Goal: Obtain resource: Download file/media

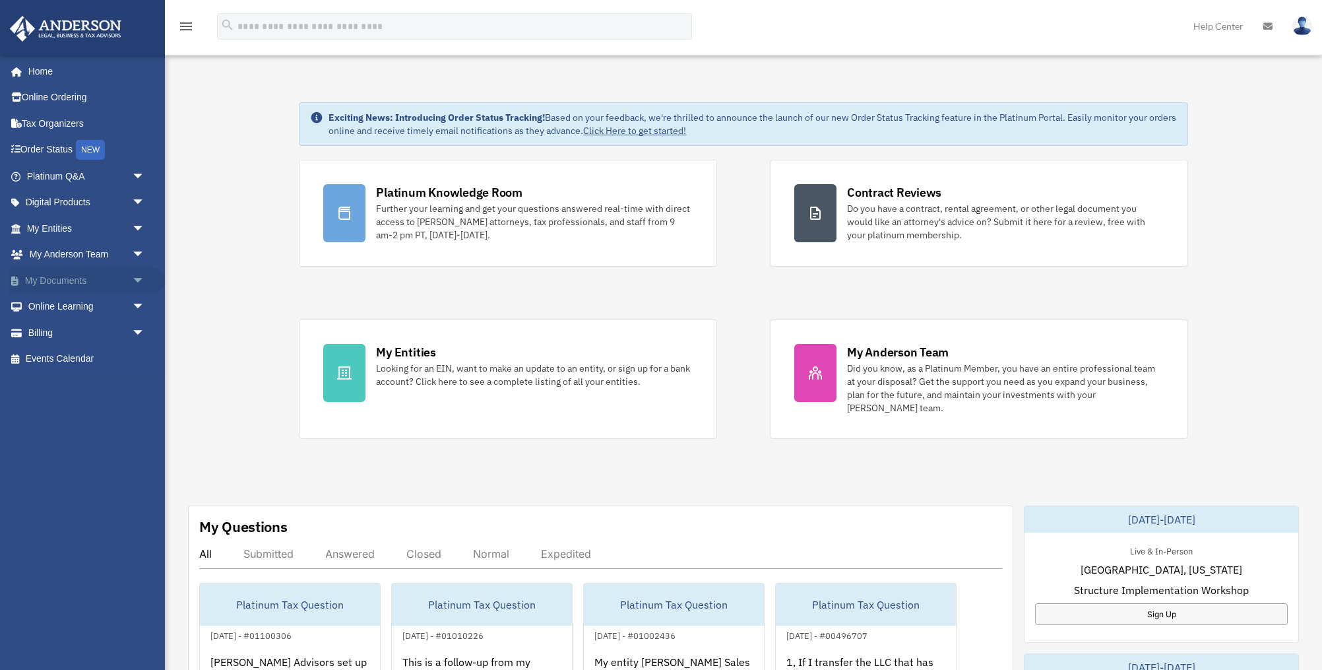
click at [134, 283] on span "arrow_drop_down" at bounding box center [145, 280] width 26 height 27
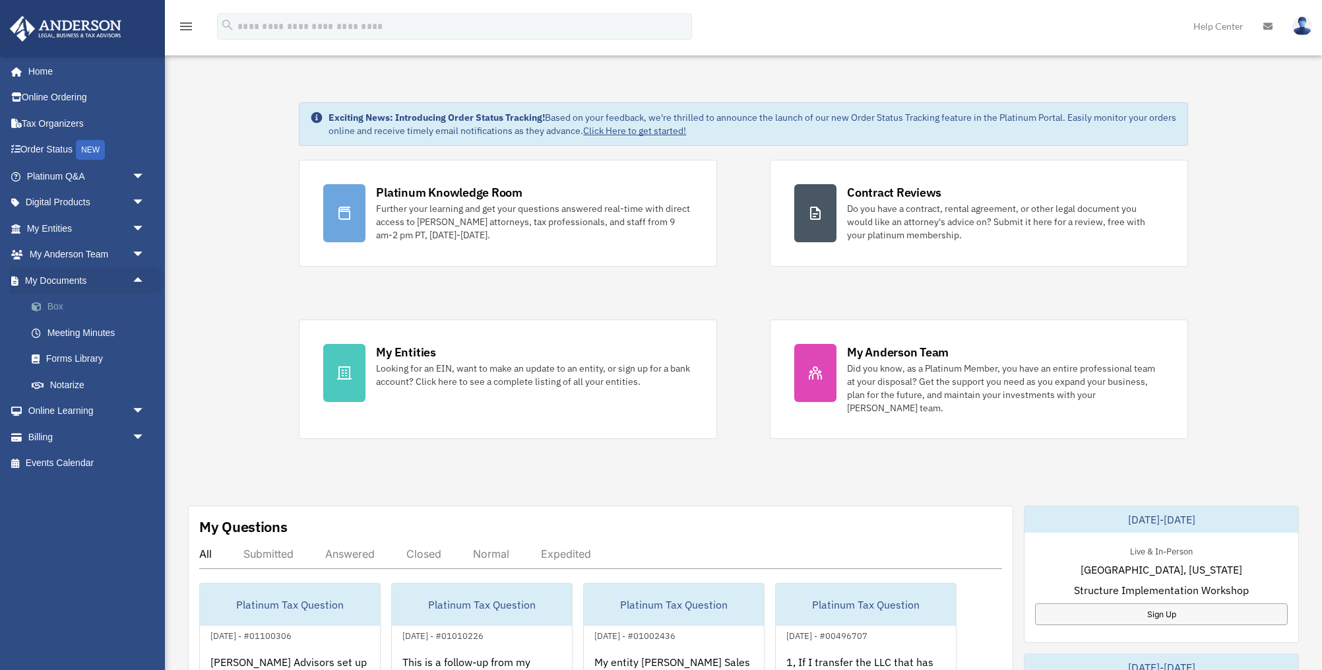
click at [52, 302] on link "Box" at bounding box center [91, 307] width 146 height 26
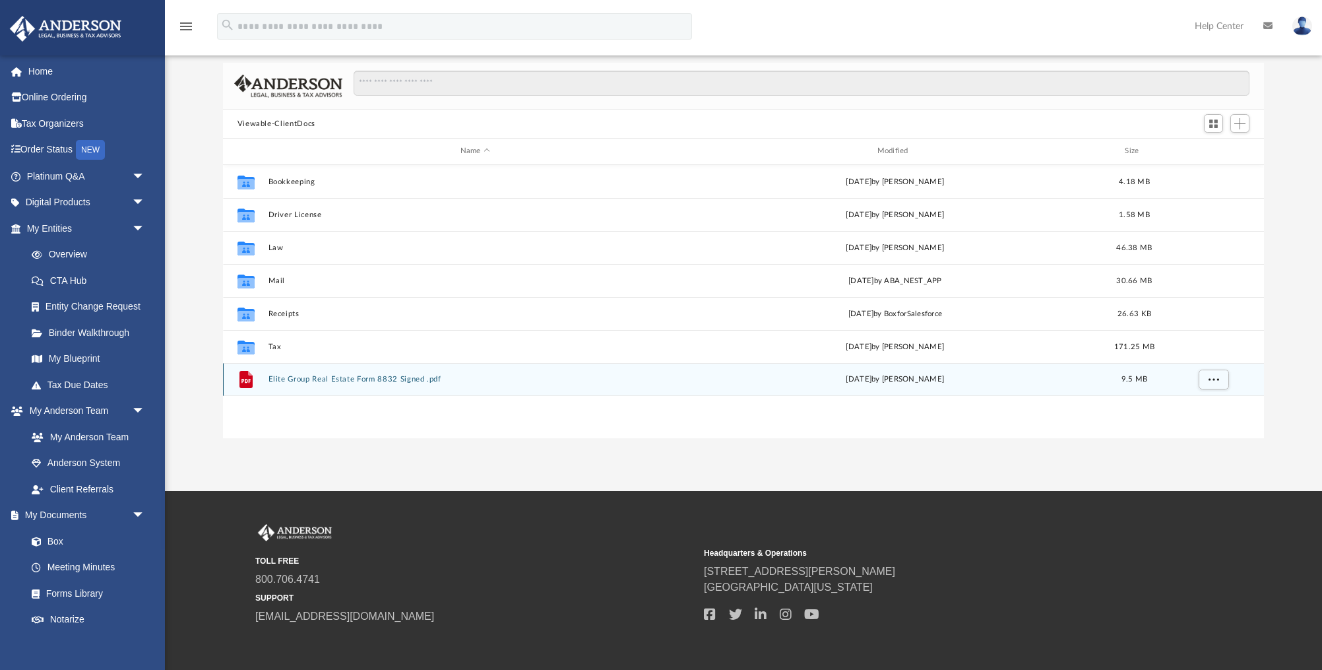
scroll to position [80, 0]
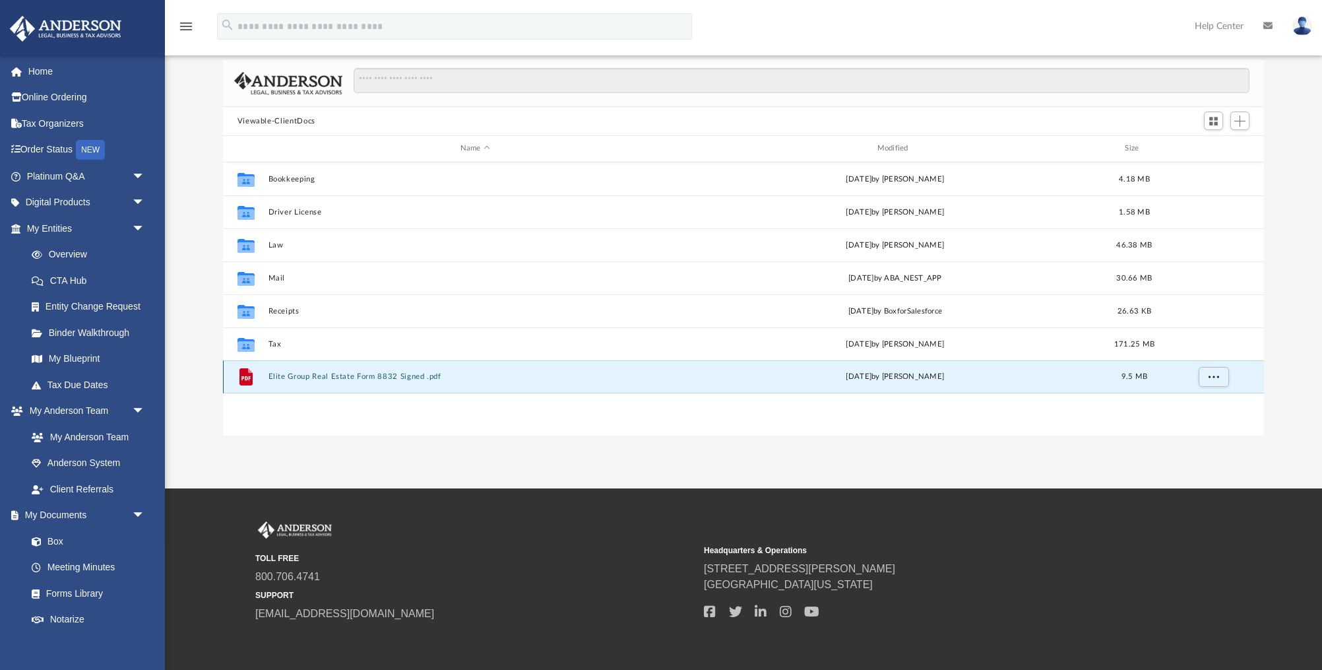
click at [378, 375] on button "Elite Group Real Estate Form 8832 Signed .pdf" at bounding box center [475, 376] width 414 height 9
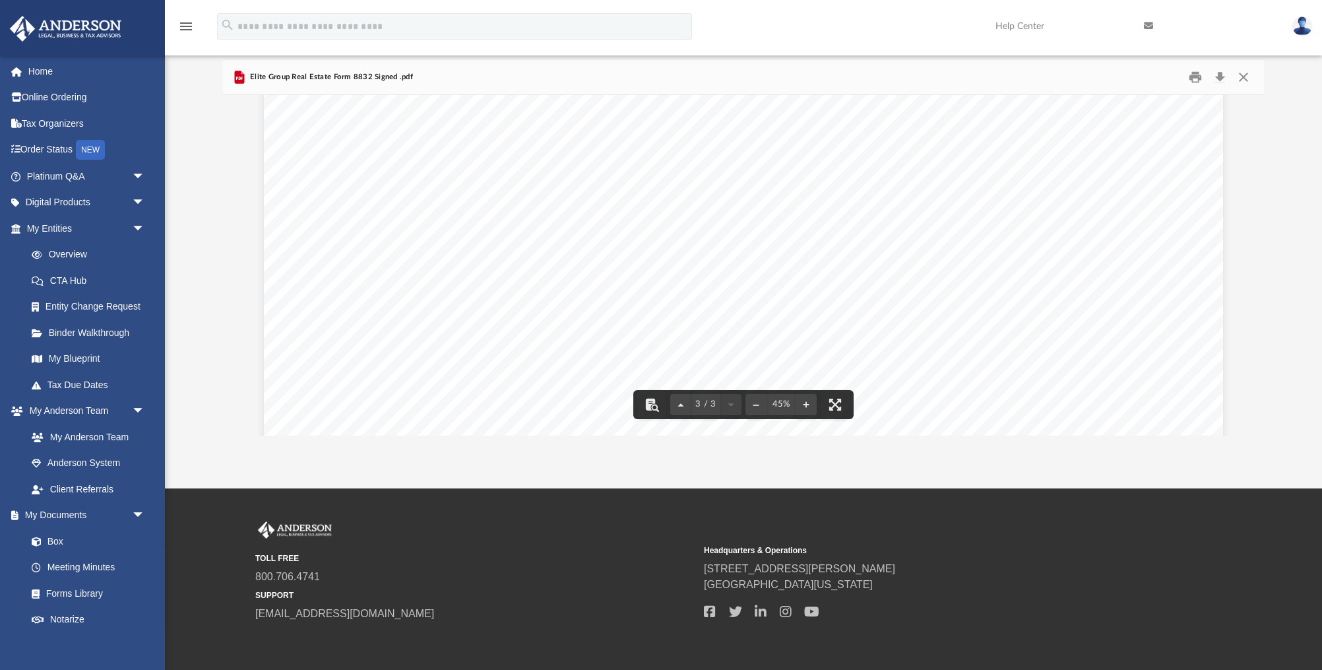
scroll to position [3567, 0]
click at [1222, 77] on button "Download" at bounding box center [1220, 77] width 24 height 20
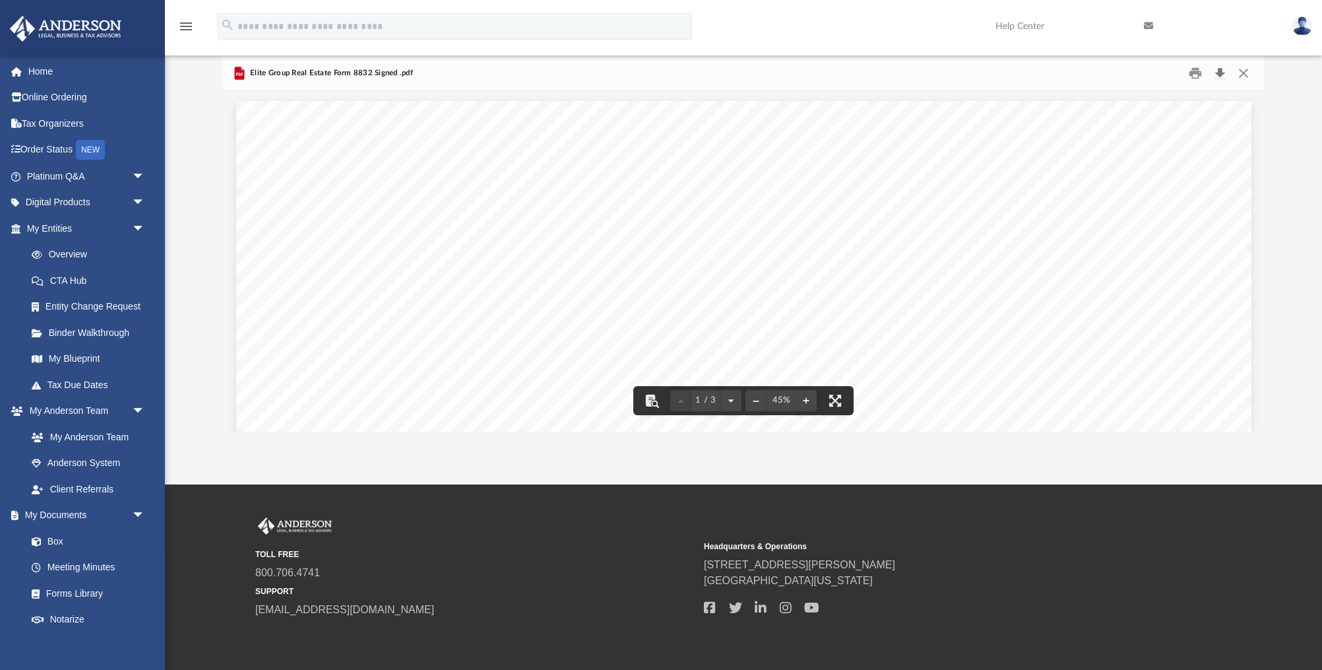
scroll to position [0, 0]
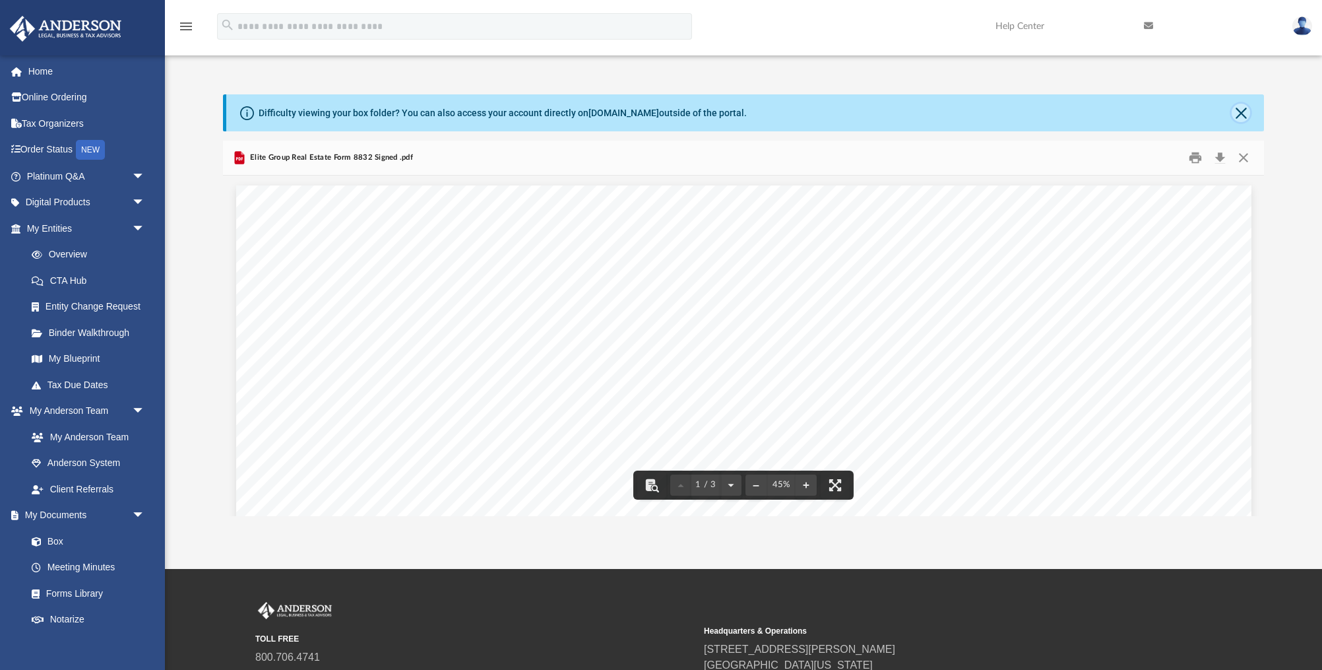
click at [1241, 110] on button "Close" at bounding box center [1241, 113] width 18 height 18
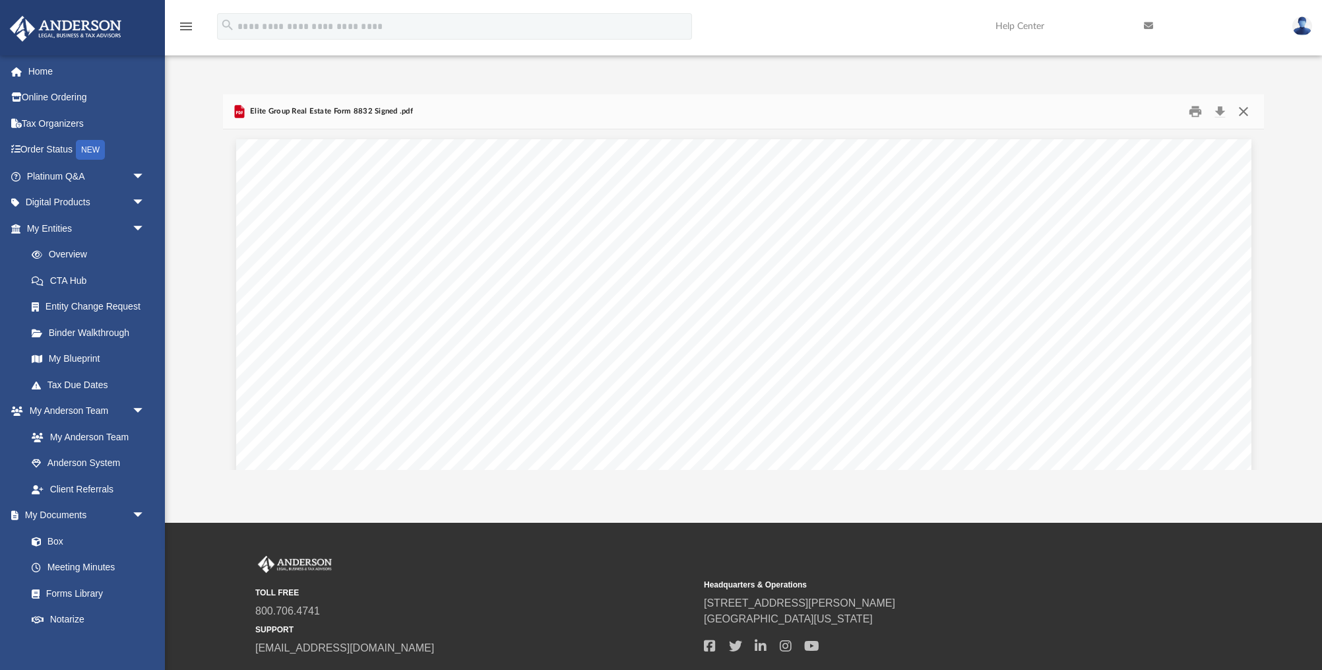
click at [1243, 111] on button "Close" at bounding box center [1244, 112] width 24 height 20
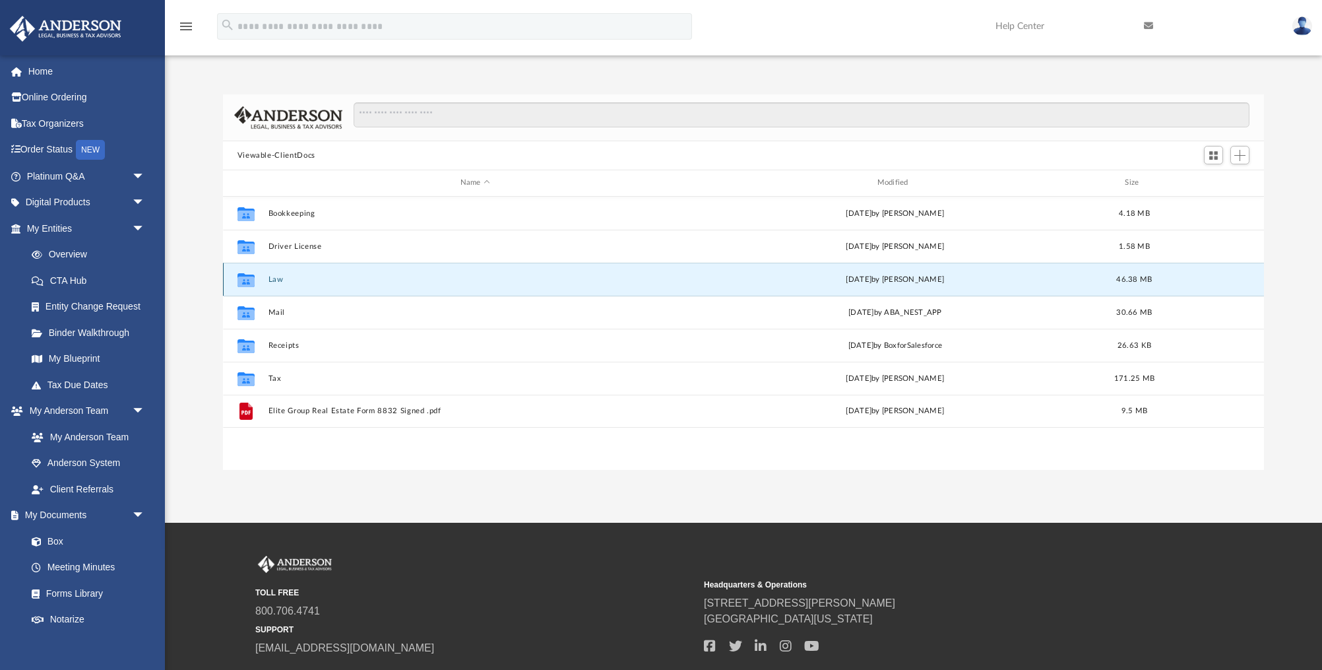
click at [290, 282] on button "Law" at bounding box center [475, 279] width 414 height 9
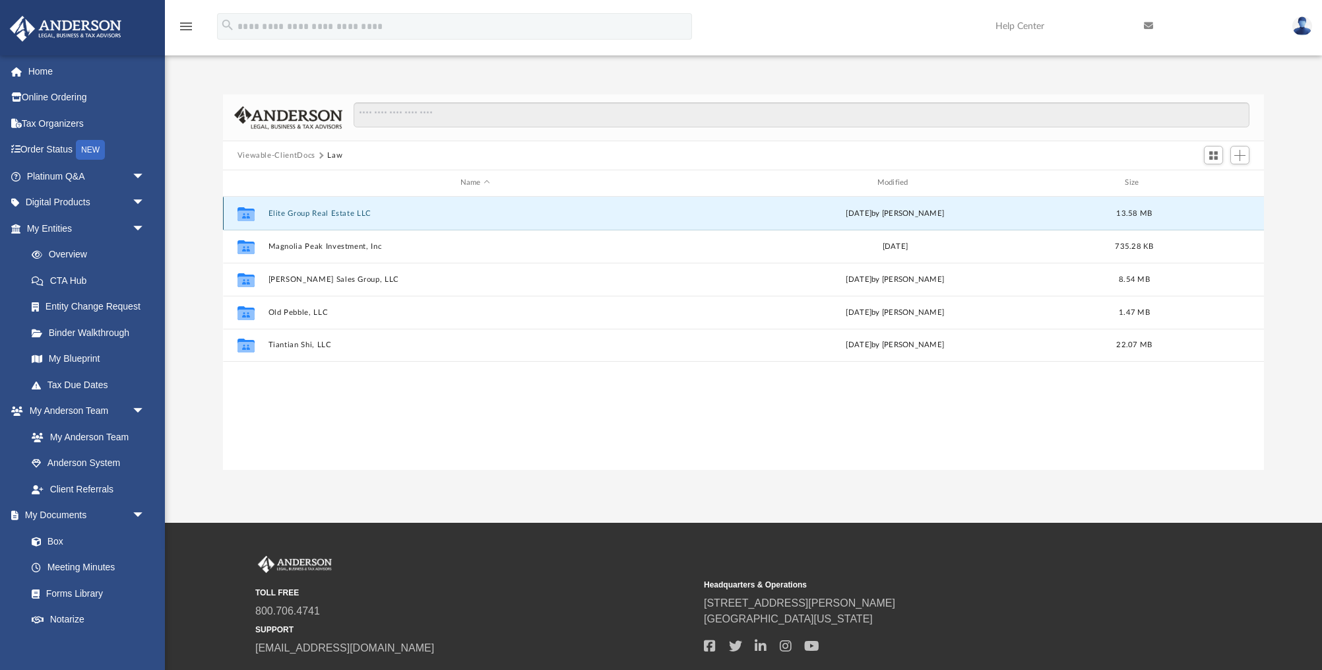
click at [328, 210] on button "Elite Group Real Estate LLC" at bounding box center [475, 213] width 414 height 9
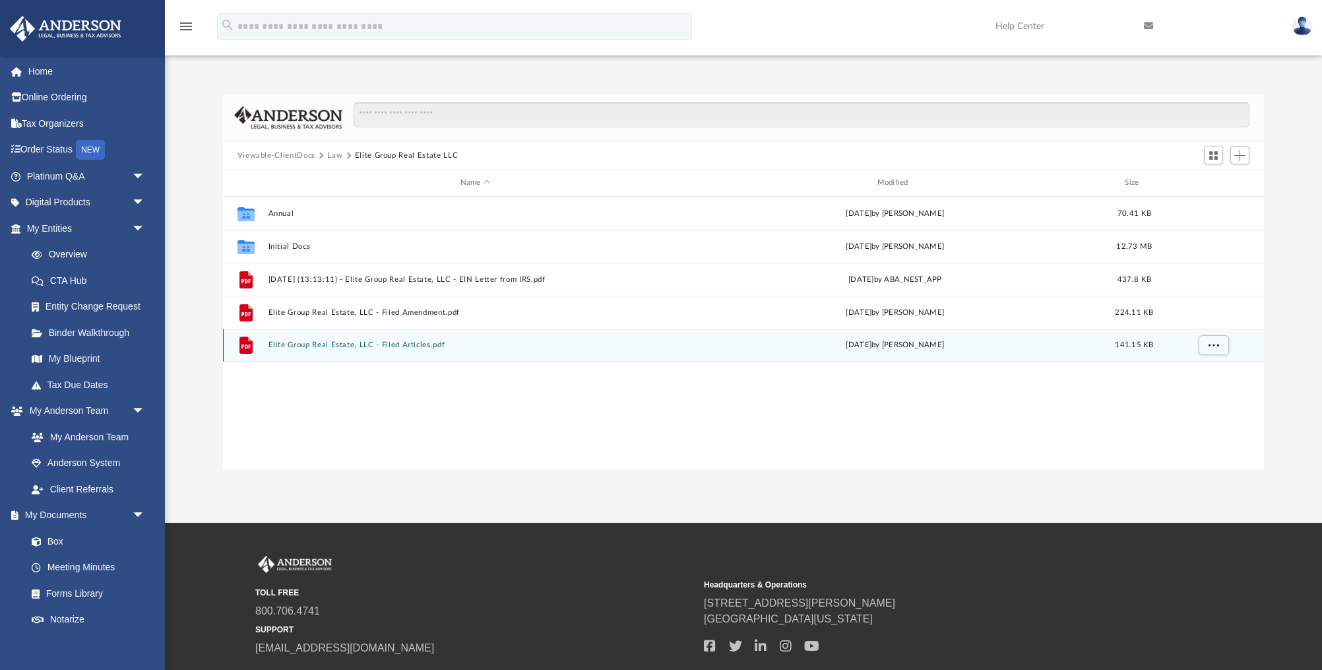
click at [354, 345] on button "Elite Group Real Estate, LLC - Filed Articles.pdf" at bounding box center [475, 344] width 414 height 9
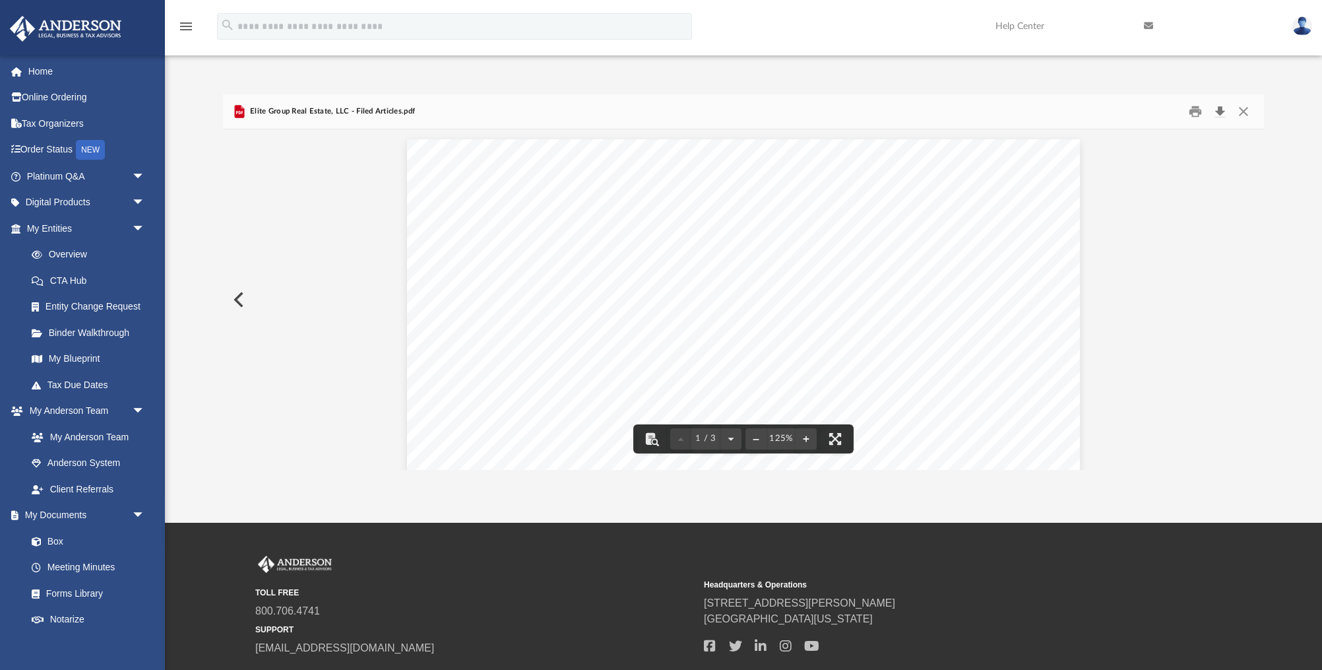
click at [1223, 110] on button "Download" at bounding box center [1220, 112] width 24 height 20
click at [1242, 113] on button "Close" at bounding box center [1244, 112] width 24 height 20
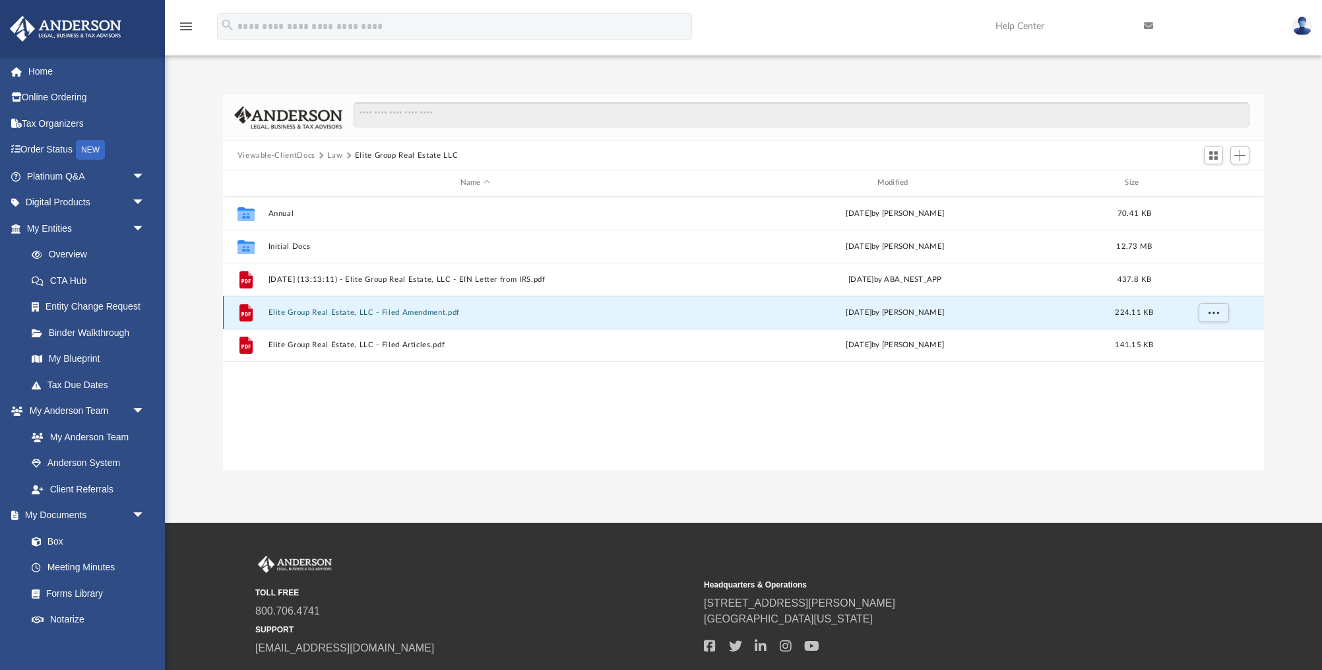
click at [422, 313] on button "Elite Group Real Estate, LLC - Filed Amendment.pdf" at bounding box center [475, 312] width 414 height 9
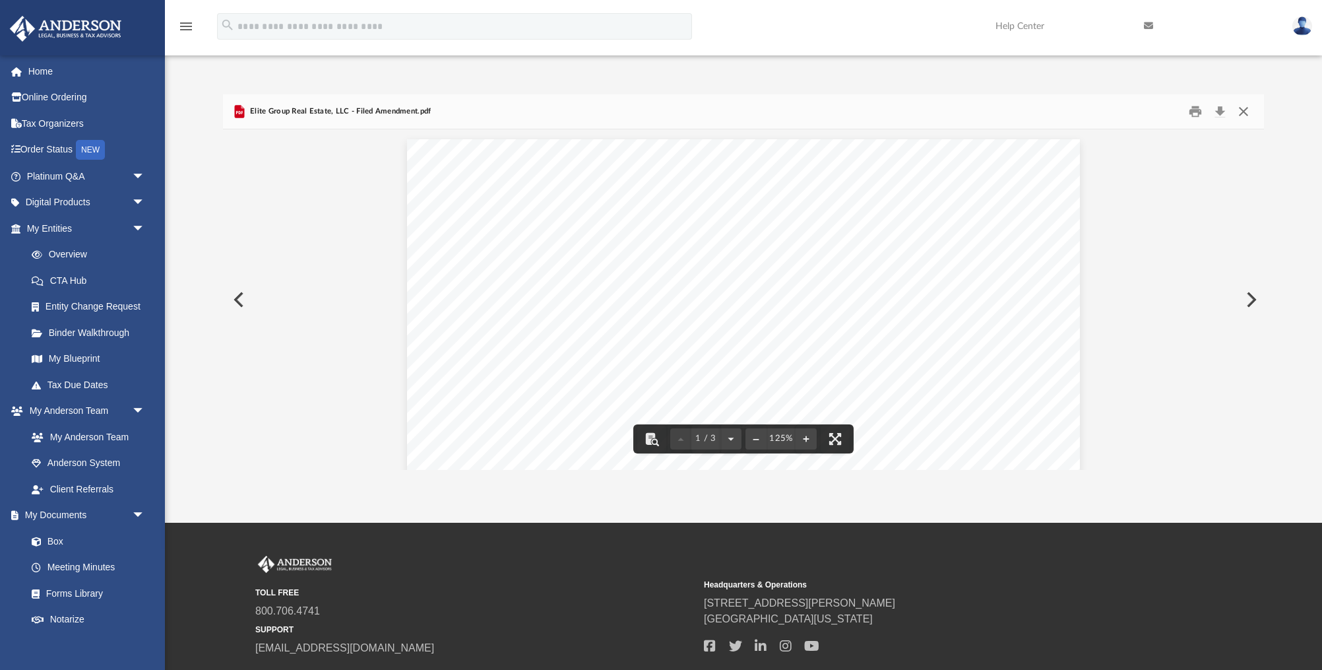
click at [1244, 111] on button "Close" at bounding box center [1244, 112] width 24 height 20
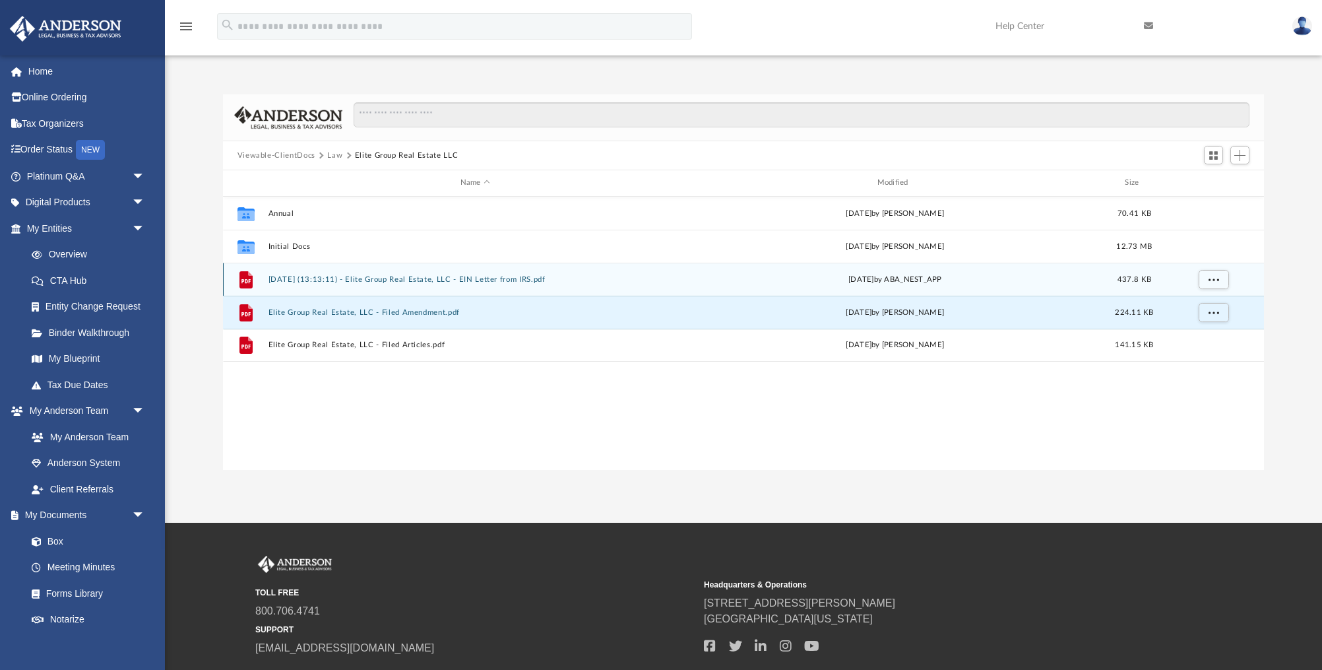
click at [485, 280] on button "[DATE] (13:13:11) - Elite Group Real Estate, LLC - EIN Letter from IRS.pdf" at bounding box center [475, 279] width 414 height 9
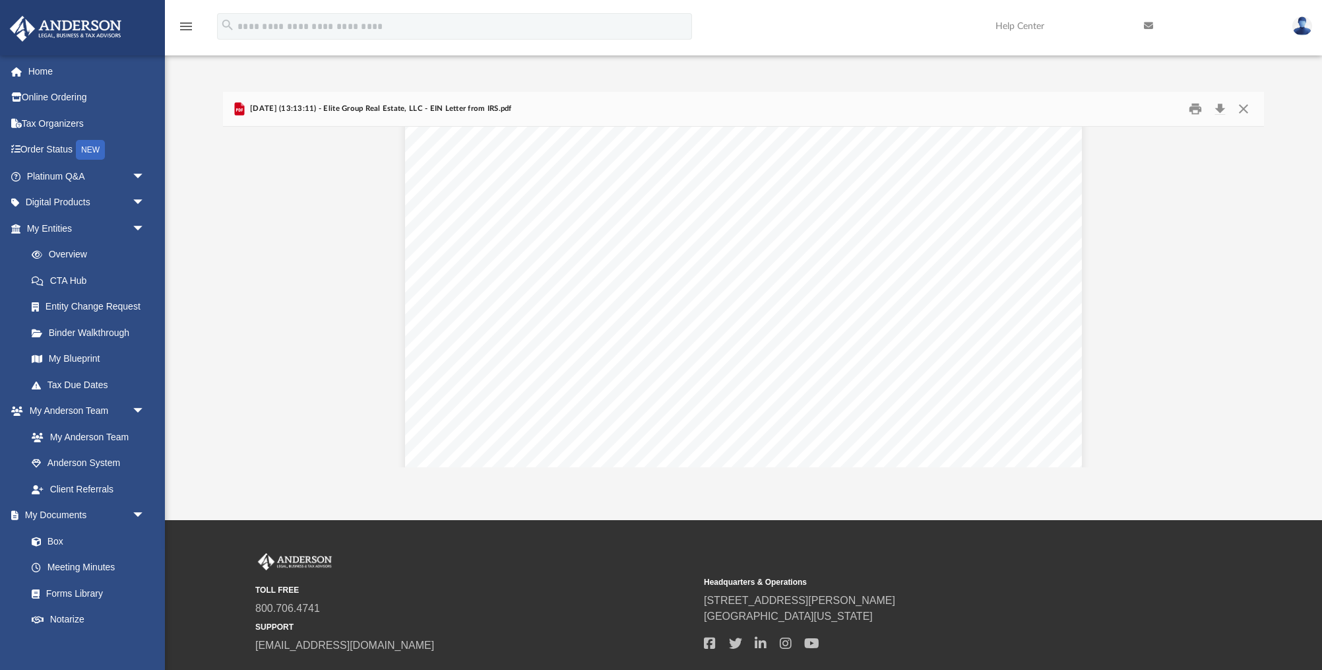
scroll to position [2138, 0]
click at [1218, 108] on button "Download" at bounding box center [1220, 109] width 24 height 20
click at [1244, 110] on button "Close" at bounding box center [1244, 109] width 24 height 20
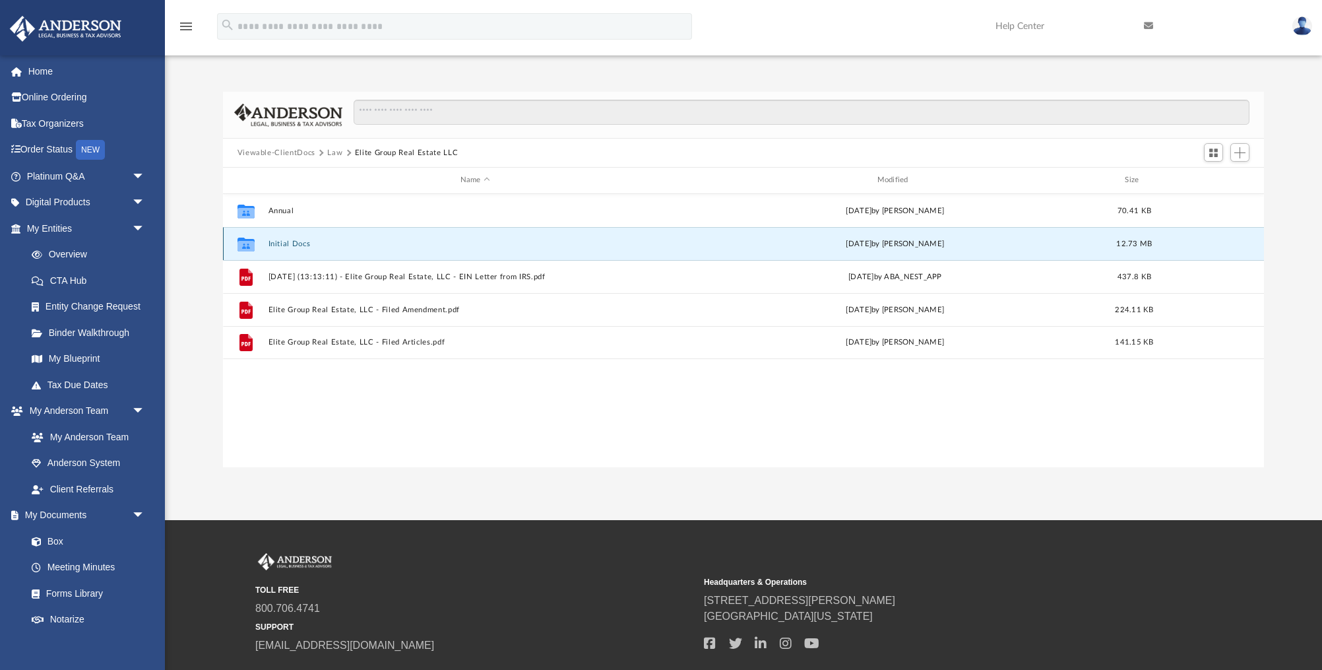
click at [512, 242] on button "Initial Docs" at bounding box center [475, 244] width 414 height 9
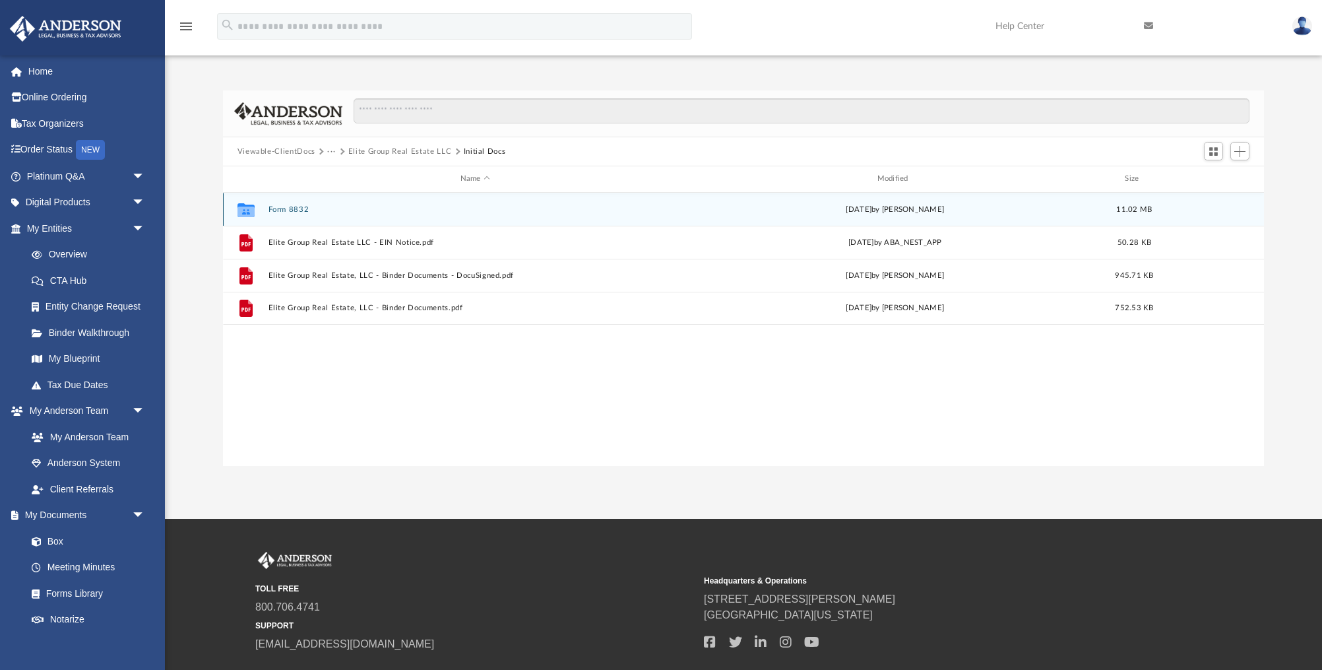
click at [282, 207] on button "Form 8832" at bounding box center [475, 209] width 414 height 9
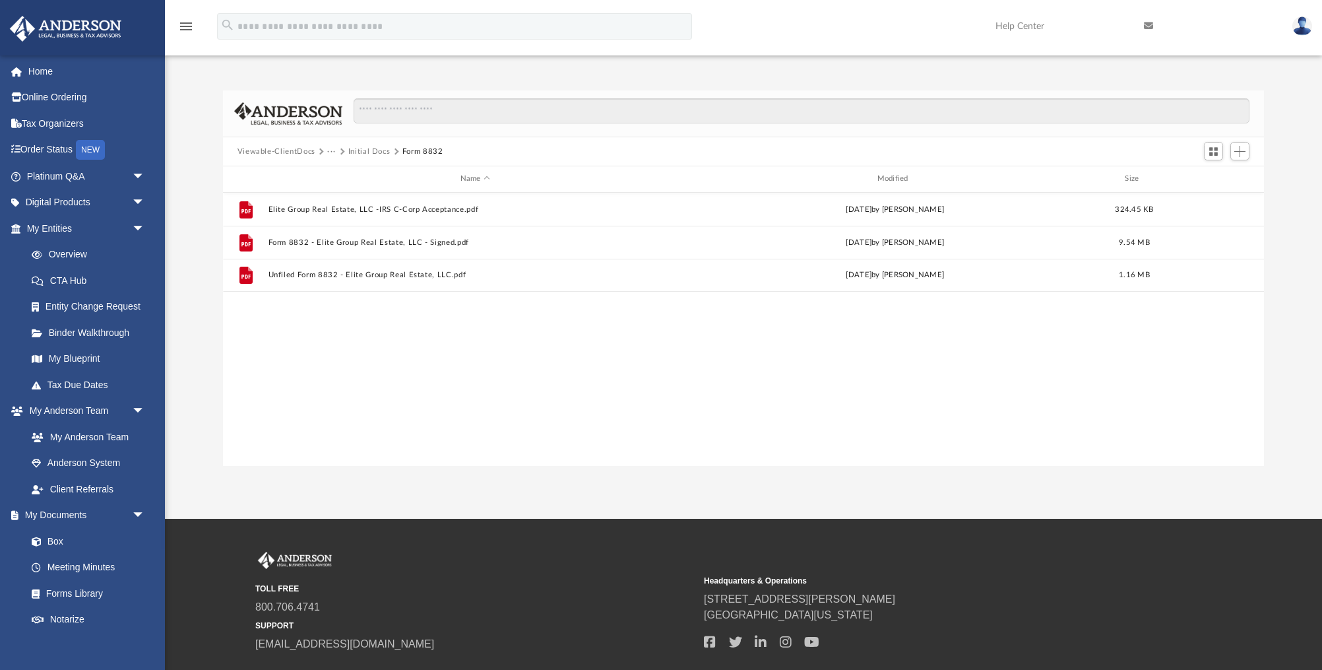
click at [328, 150] on button "···" at bounding box center [331, 152] width 9 height 12
click at [354, 195] on li "Elite Group Real Estate LLC" at bounding box center [385, 195] width 100 height 14
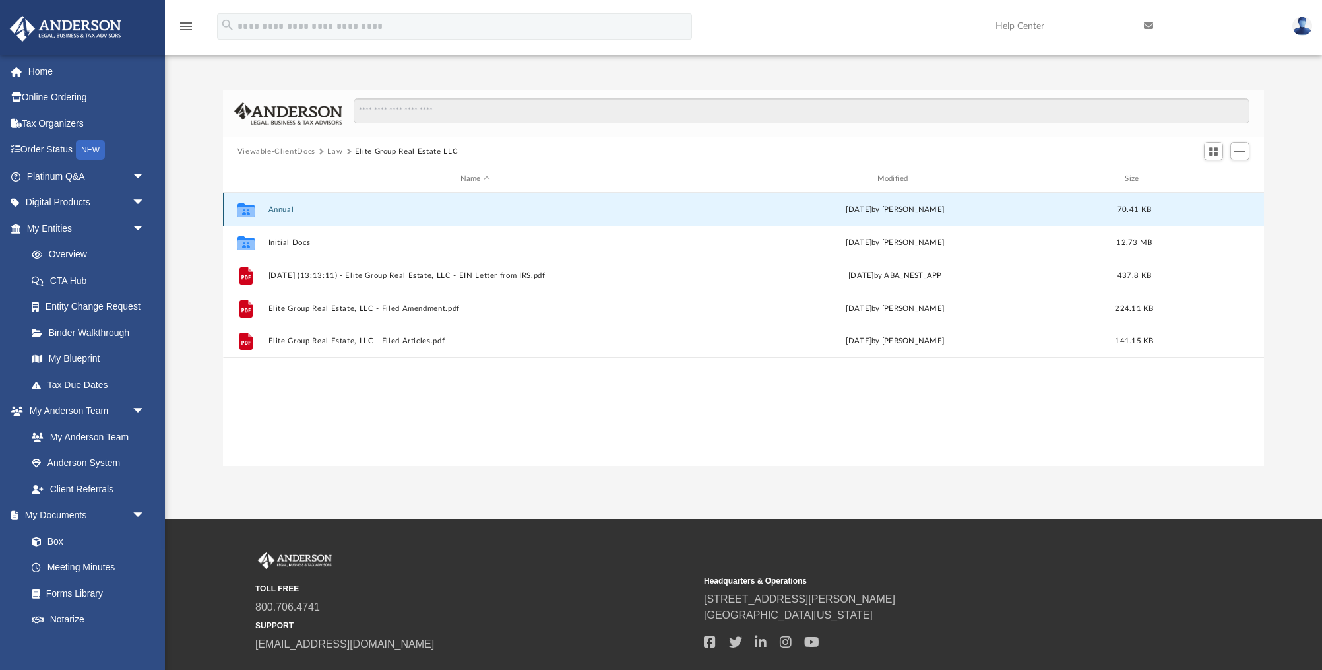
click at [294, 208] on button "Annual" at bounding box center [475, 209] width 414 height 9
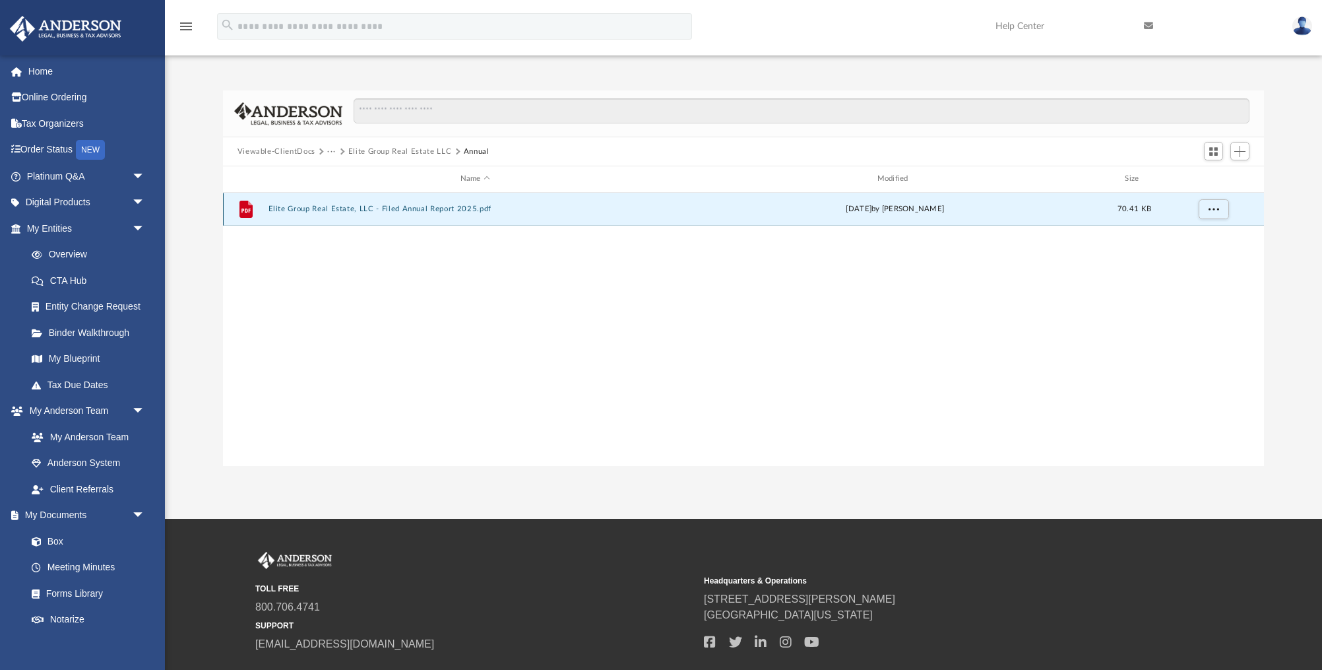
click at [294, 208] on button "Elite Group Real Estate, LLC - Filed Annual Report 2025.pdf" at bounding box center [475, 209] width 414 height 9
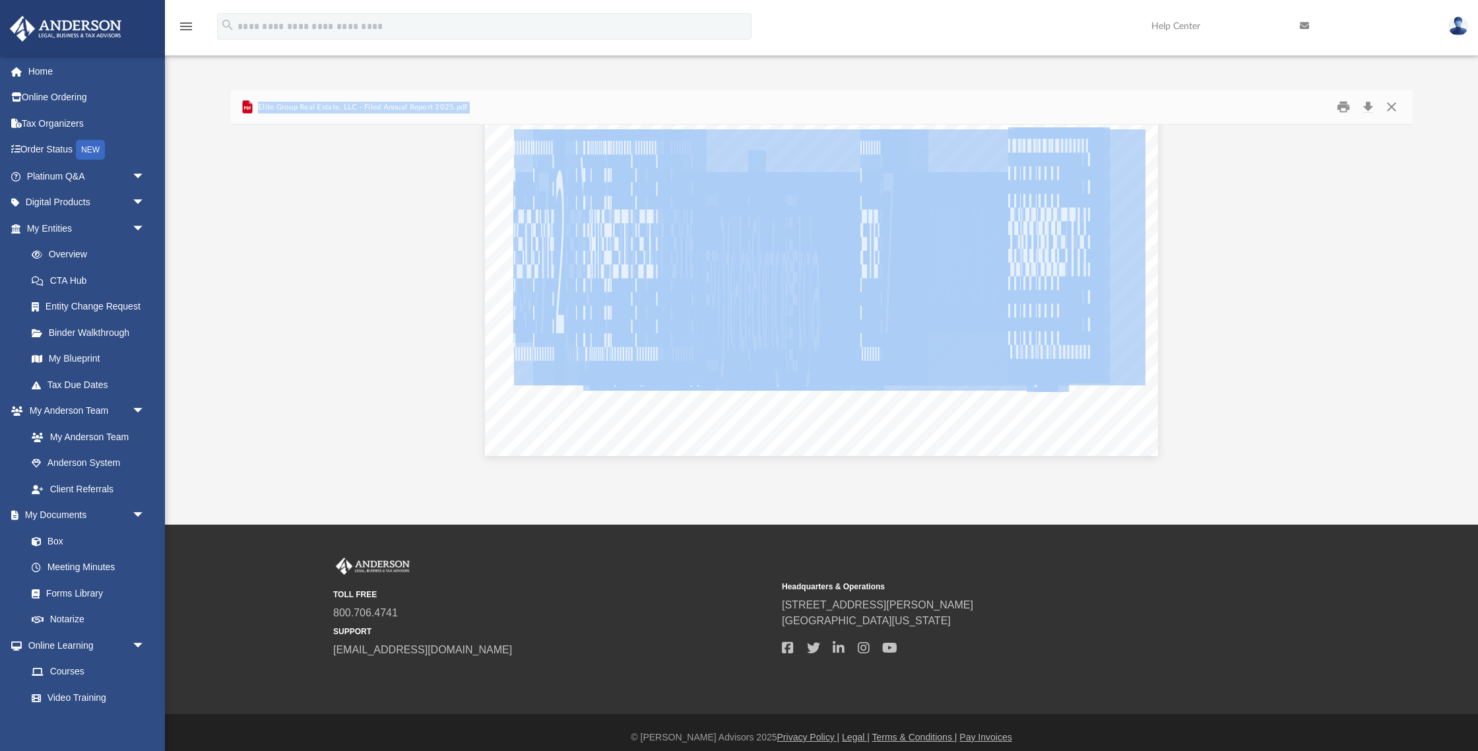
scroll to position [0, 0]
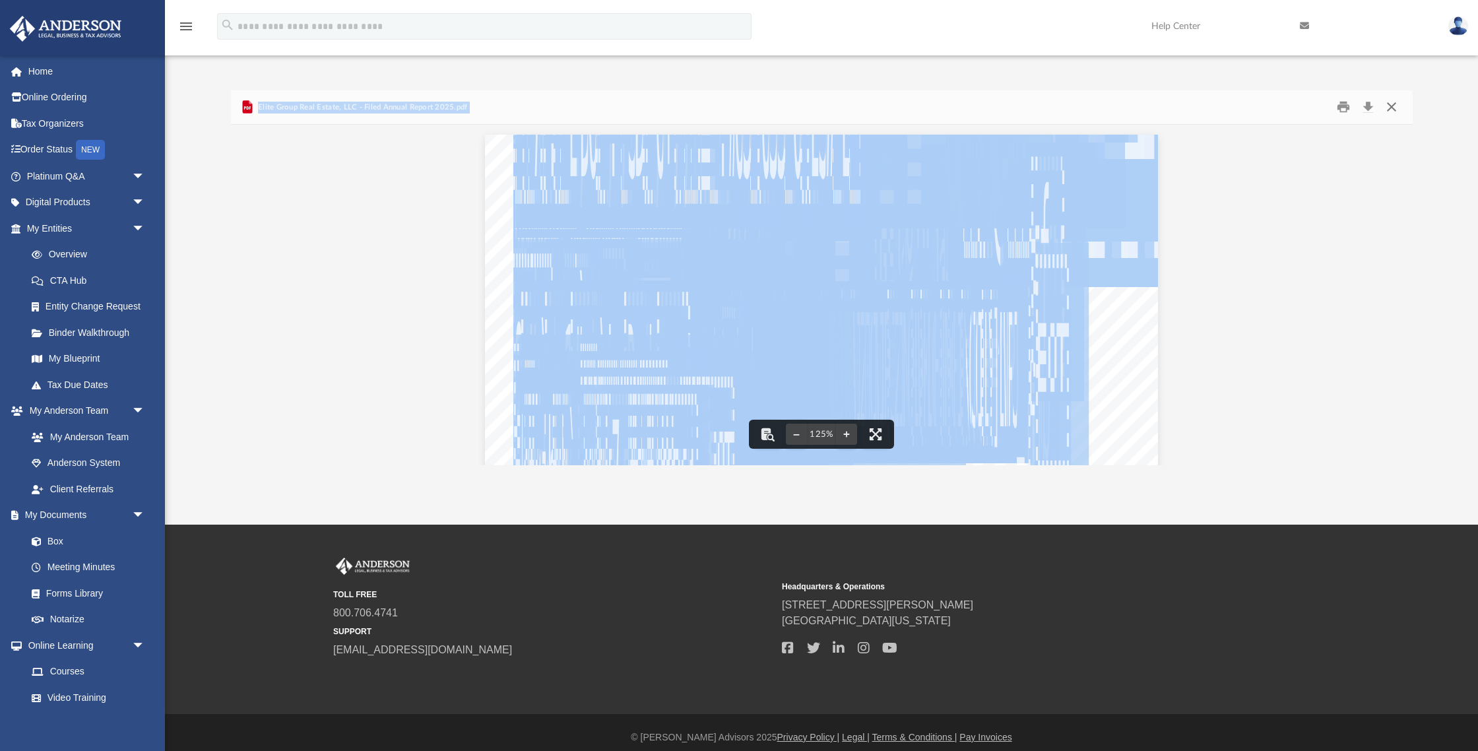
click at [1322, 106] on button "Close" at bounding box center [1392, 107] width 24 height 20
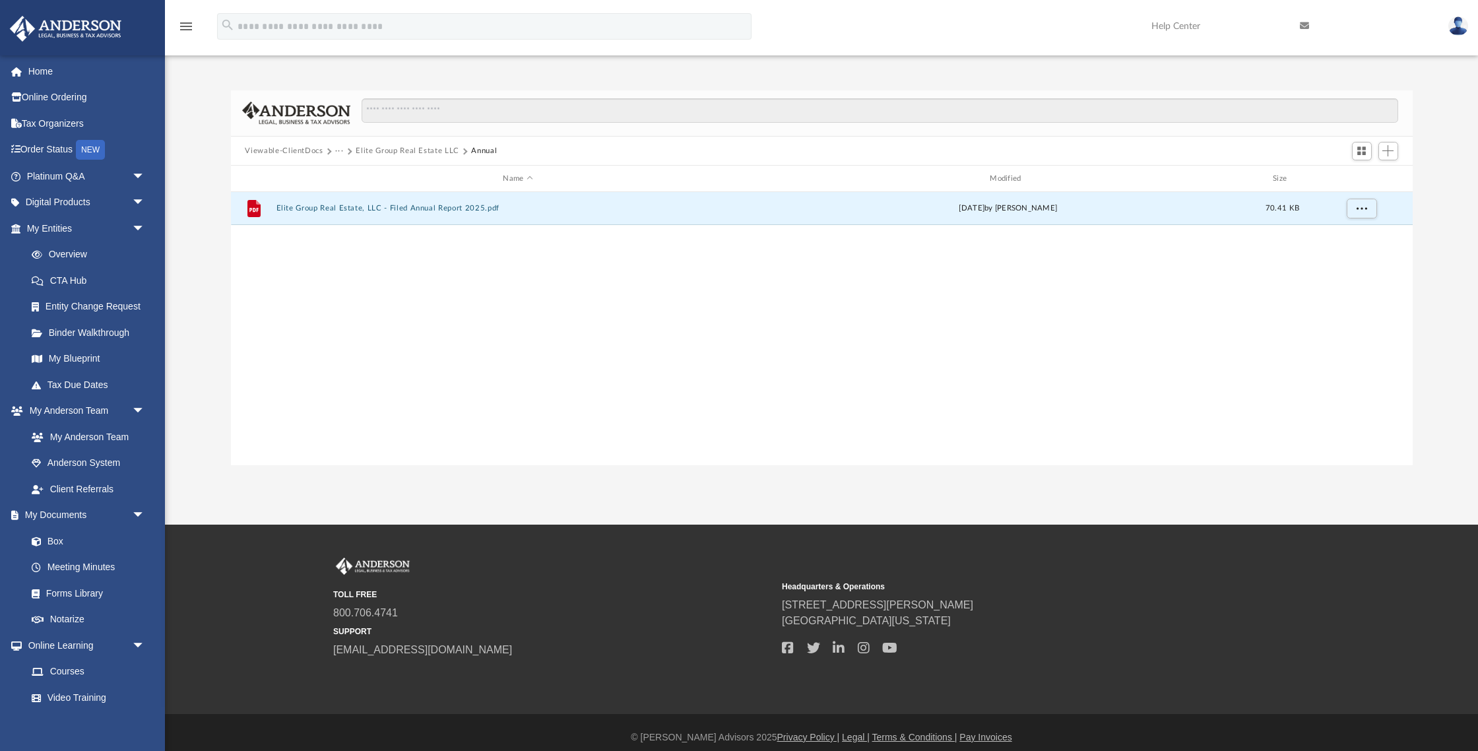
click at [300, 149] on button "Viewable-ClientDocs" at bounding box center [284, 151] width 78 height 12
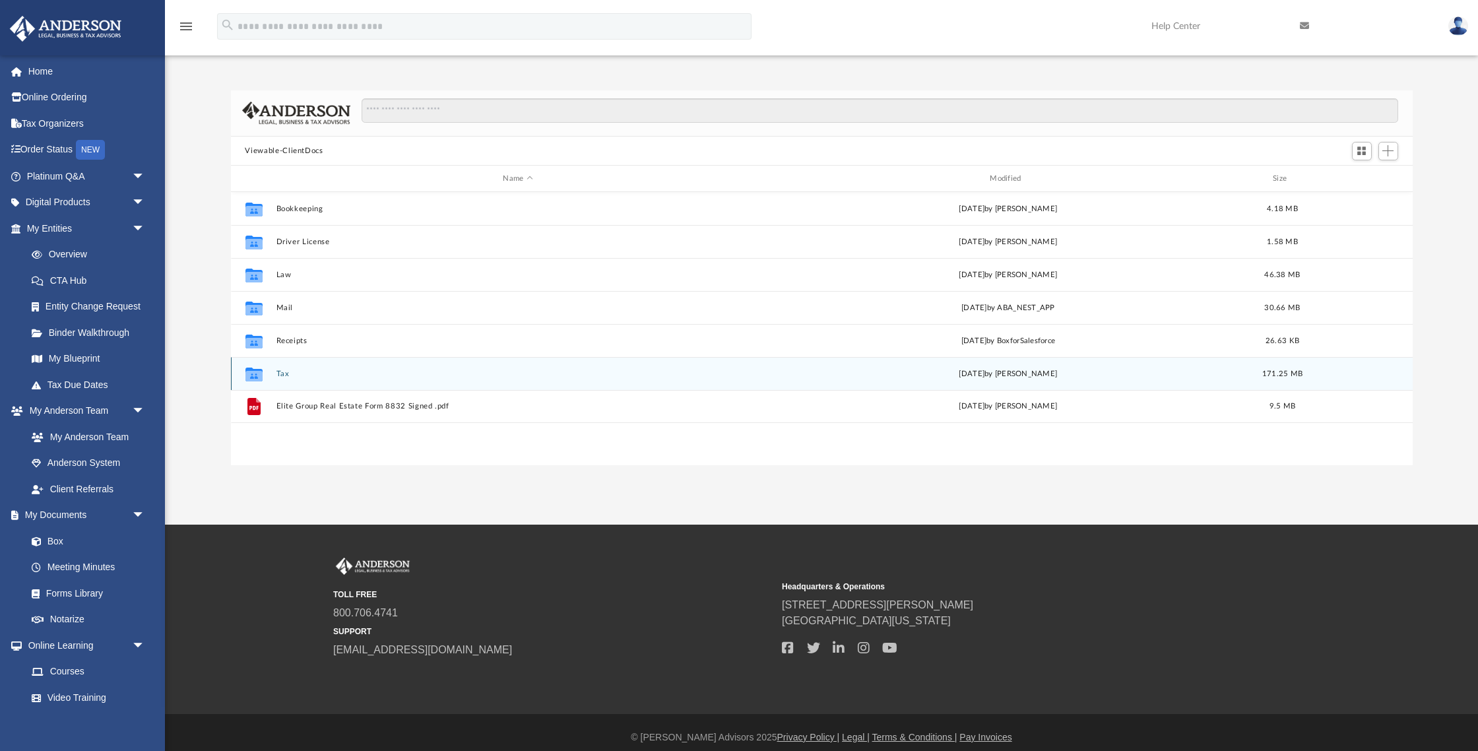
click at [284, 366] on div "Collaborated Folder Tax [DATE] by [PERSON_NAME] 171.25 MB" at bounding box center [822, 373] width 1182 height 33
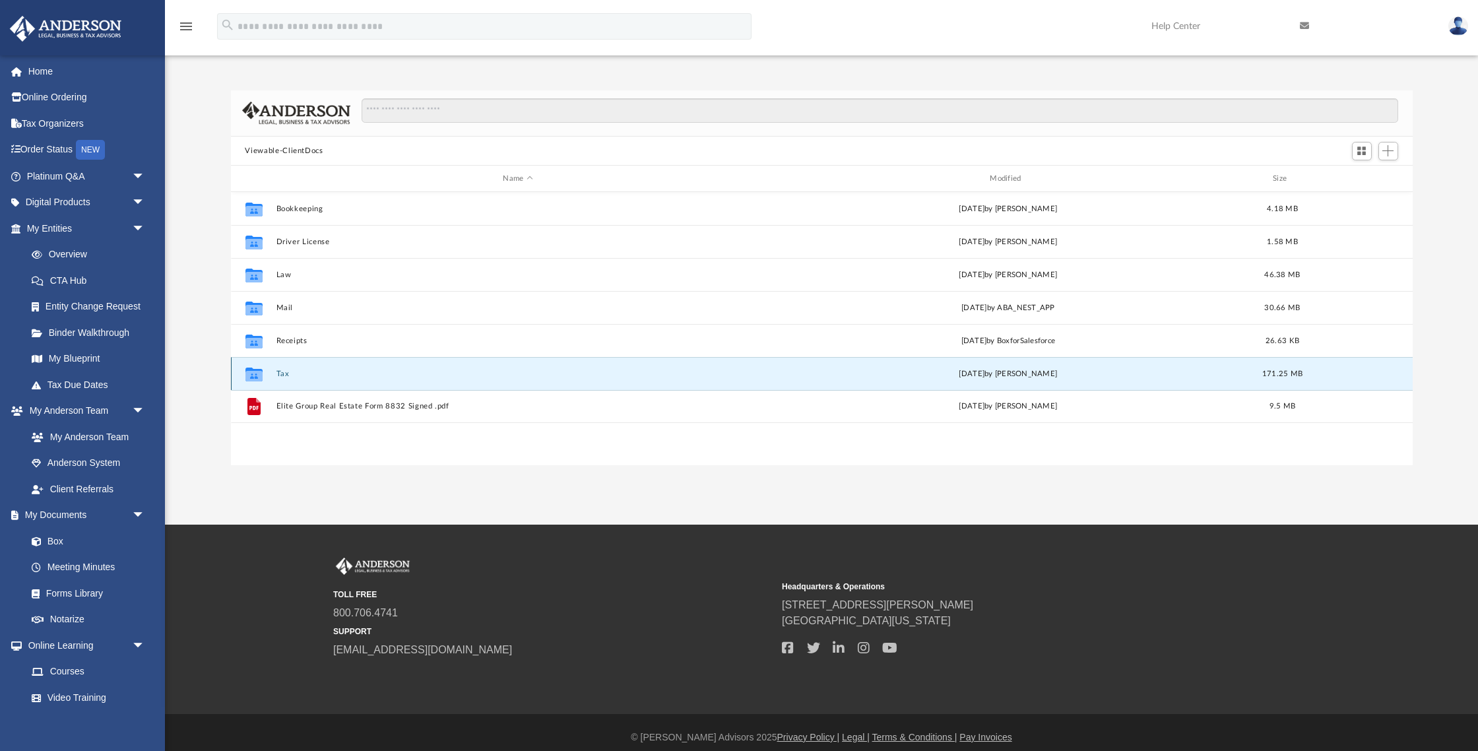
click at [282, 369] on button "Tax" at bounding box center [518, 373] width 484 height 9
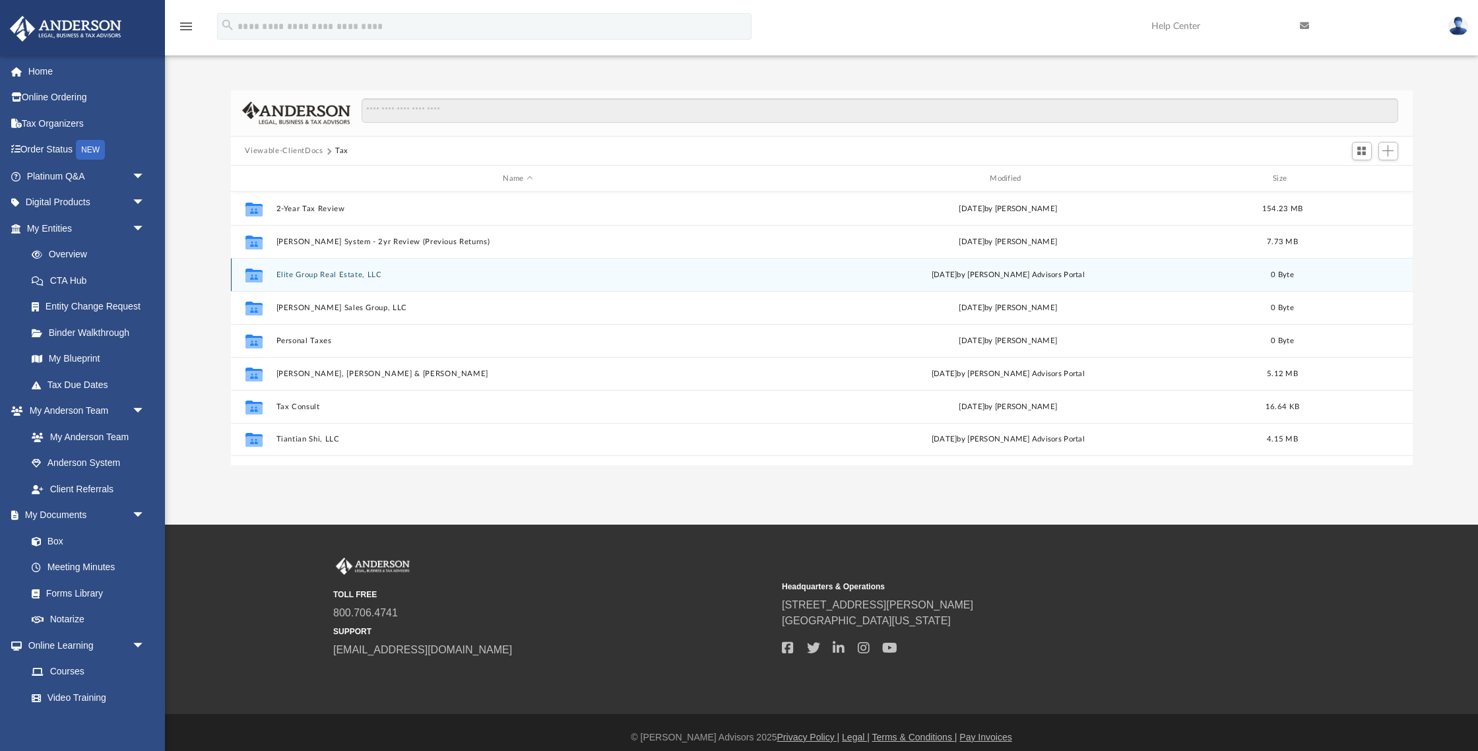
click at [384, 276] on button "Elite Group Real Estate, LLC" at bounding box center [518, 275] width 484 height 9
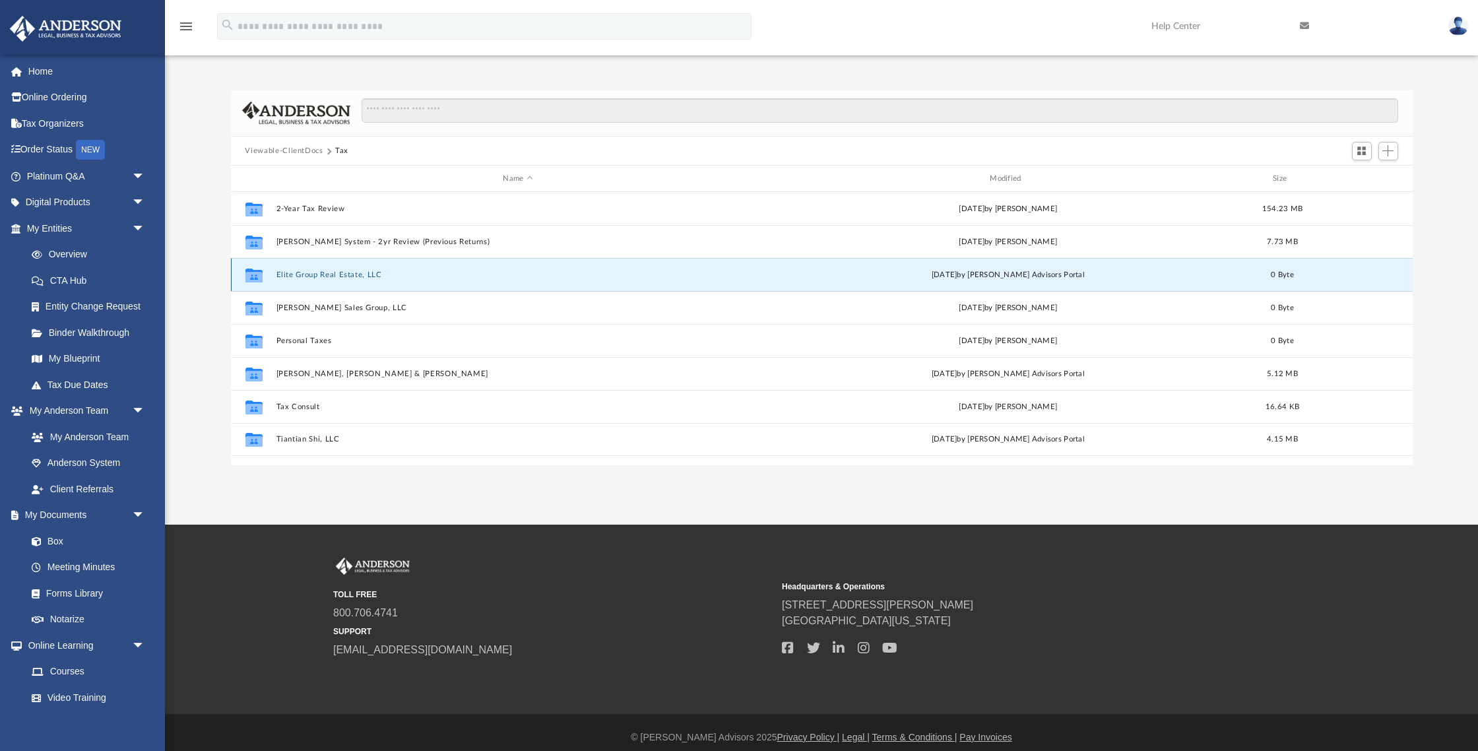
click at [384, 276] on button "Elite Group Real Estate, LLC" at bounding box center [518, 275] width 484 height 9
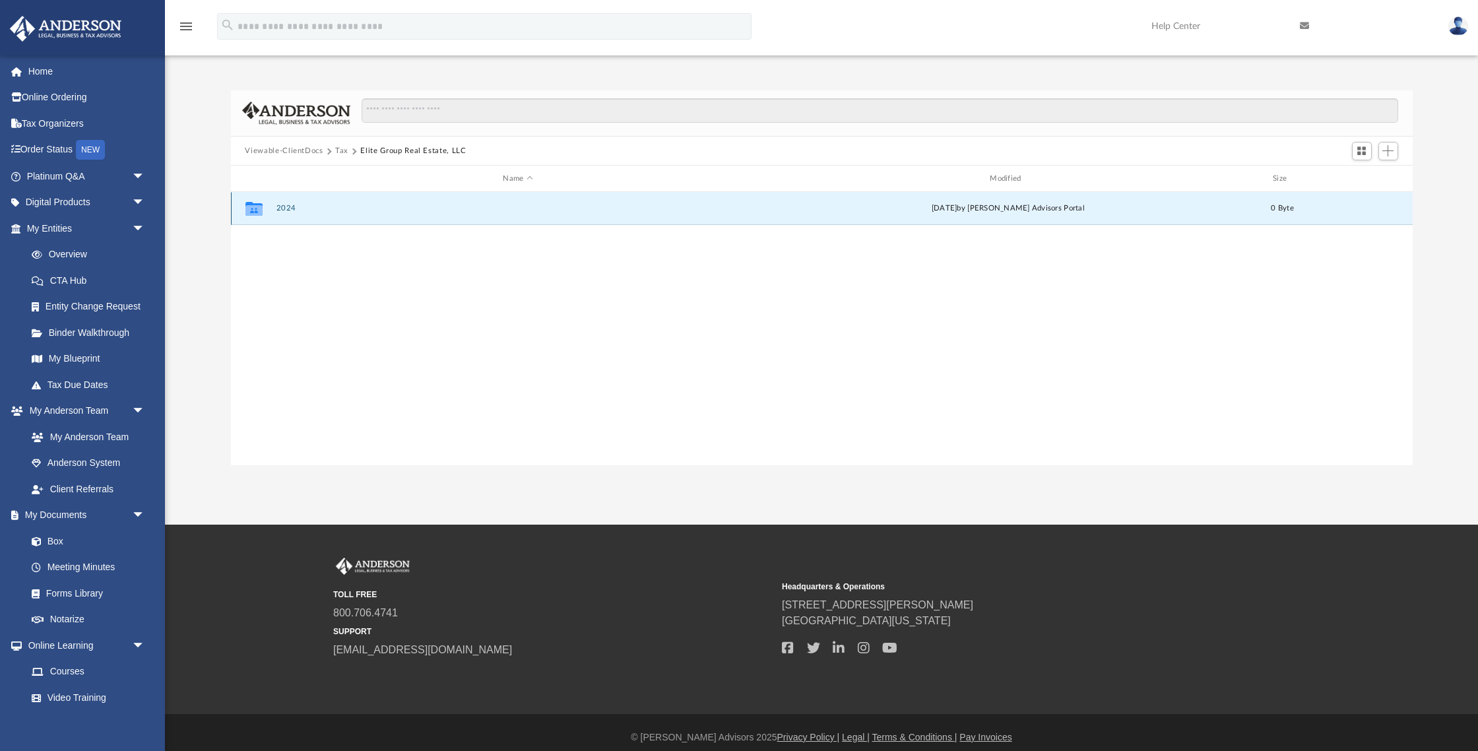
click at [313, 209] on button "2024" at bounding box center [518, 209] width 484 height 9
click at [313, 209] on button "Digital Tax Organizer" at bounding box center [518, 209] width 484 height 9
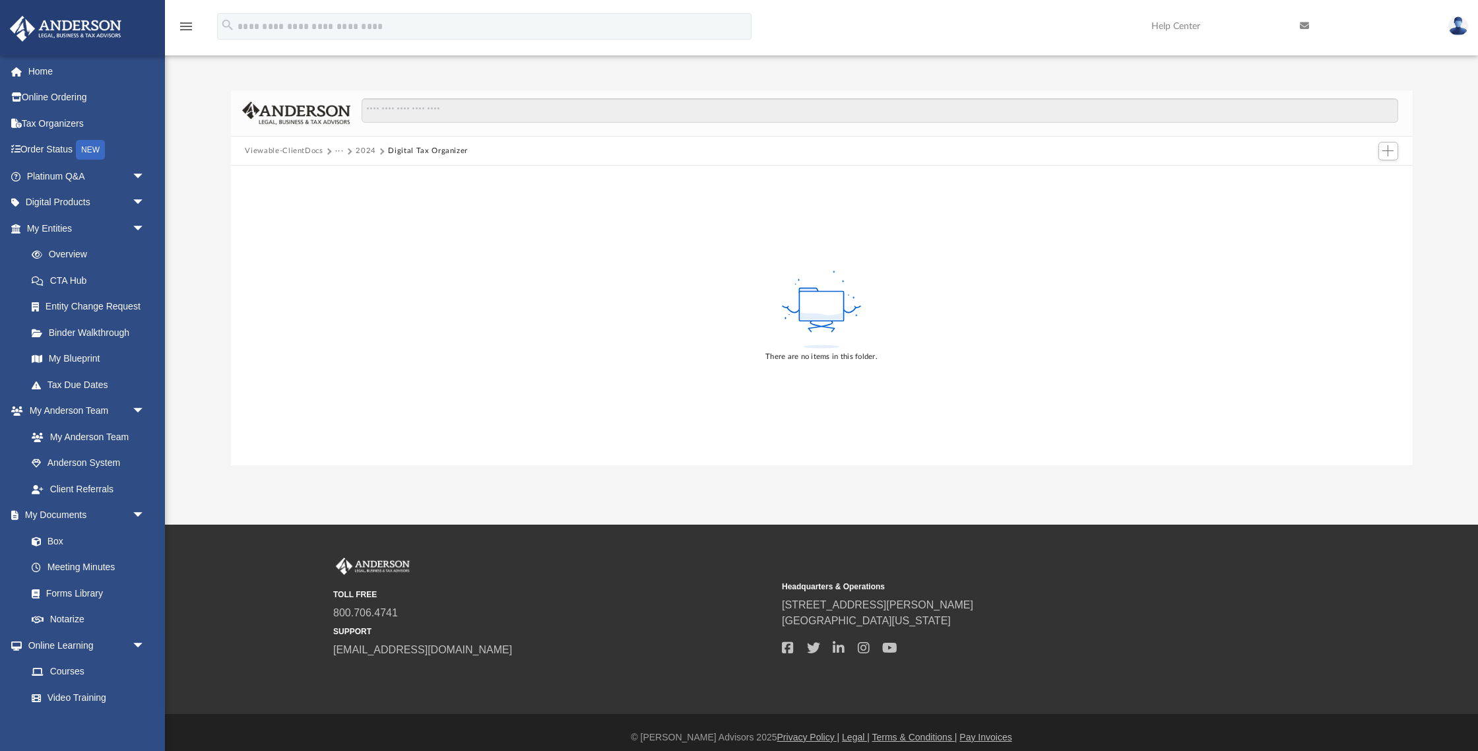
click at [307, 150] on button "Viewable-ClientDocs" at bounding box center [284, 151] width 78 height 12
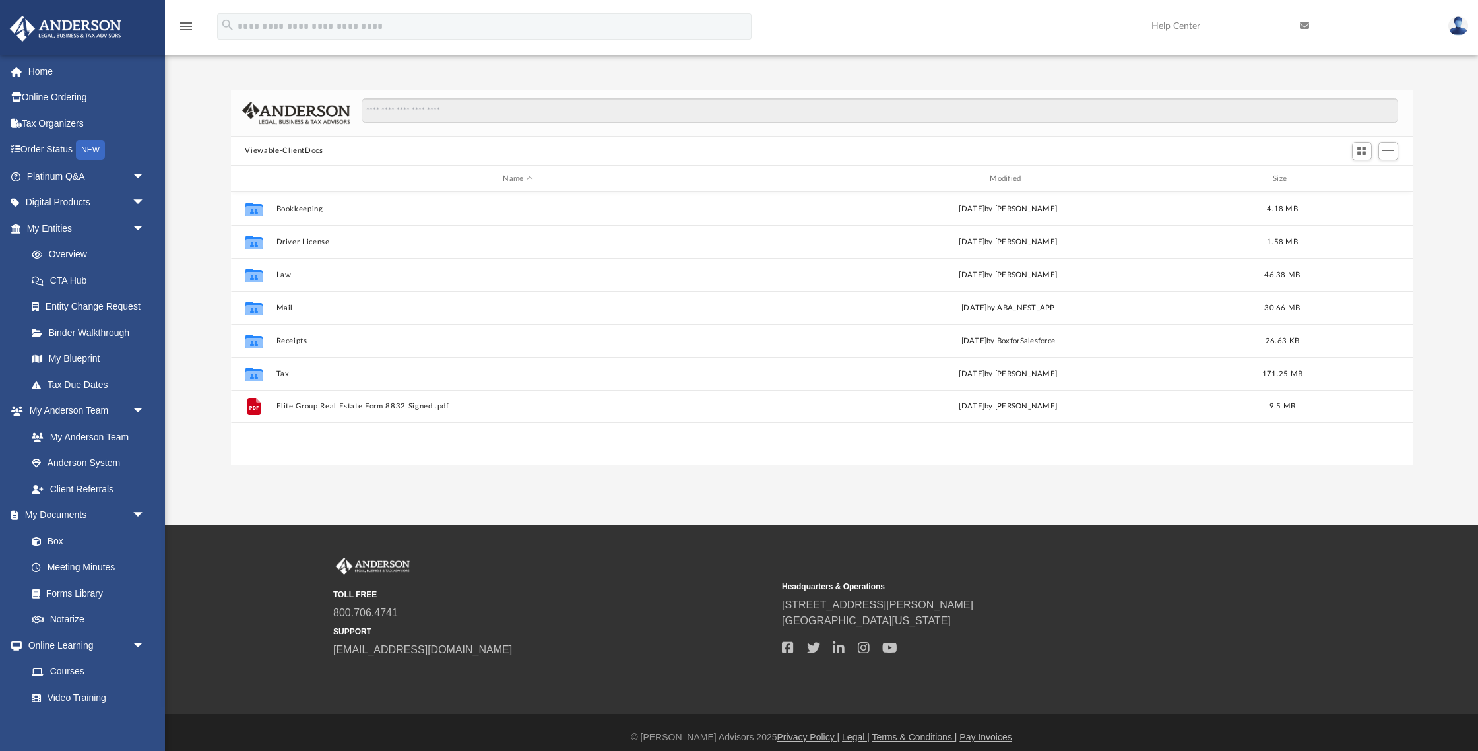
scroll to position [300, 1182]
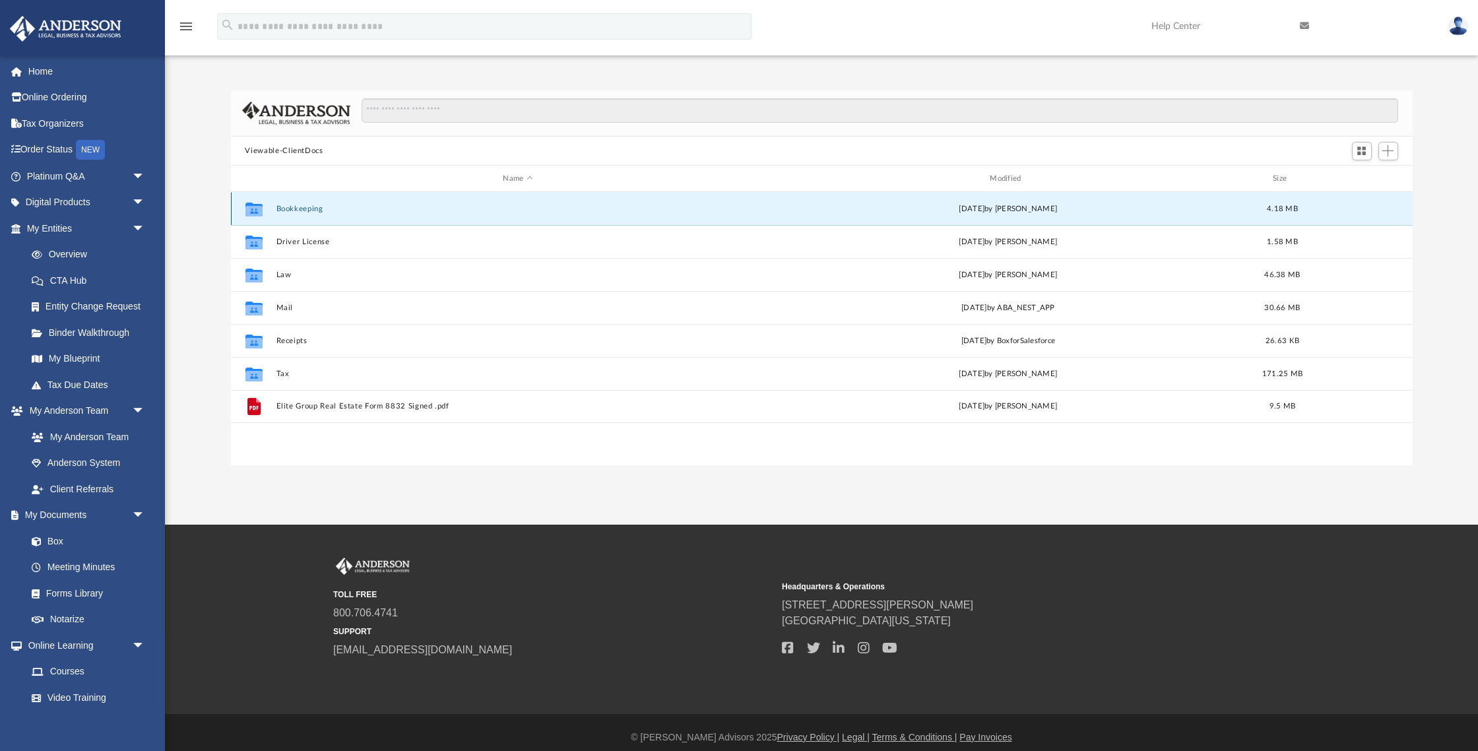
click at [304, 207] on button "Bookkeeping" at bounding box center [518, 209] width 484 height 9
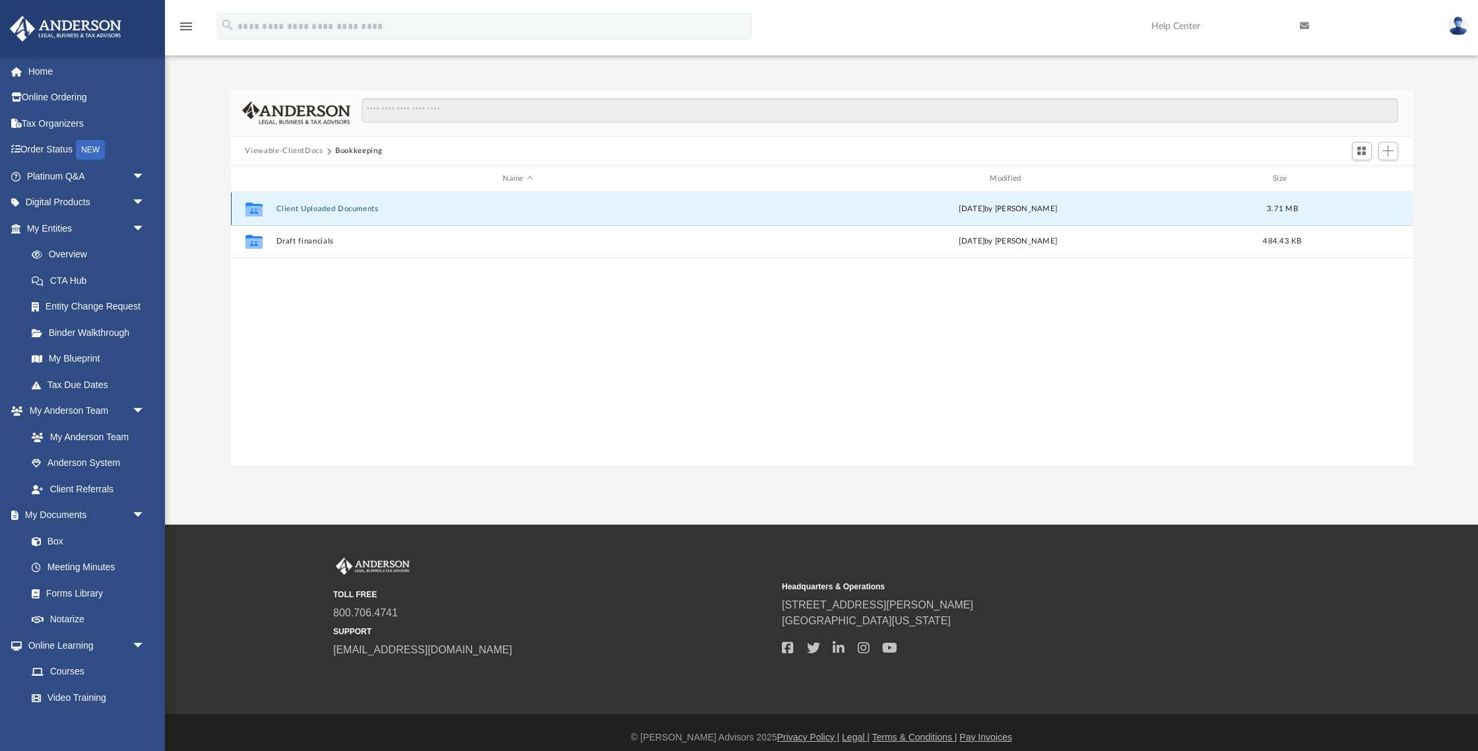
click at [311, 206] on button "Client Uploaded Documents" at bounding box center [518, 209] width 484 height 9
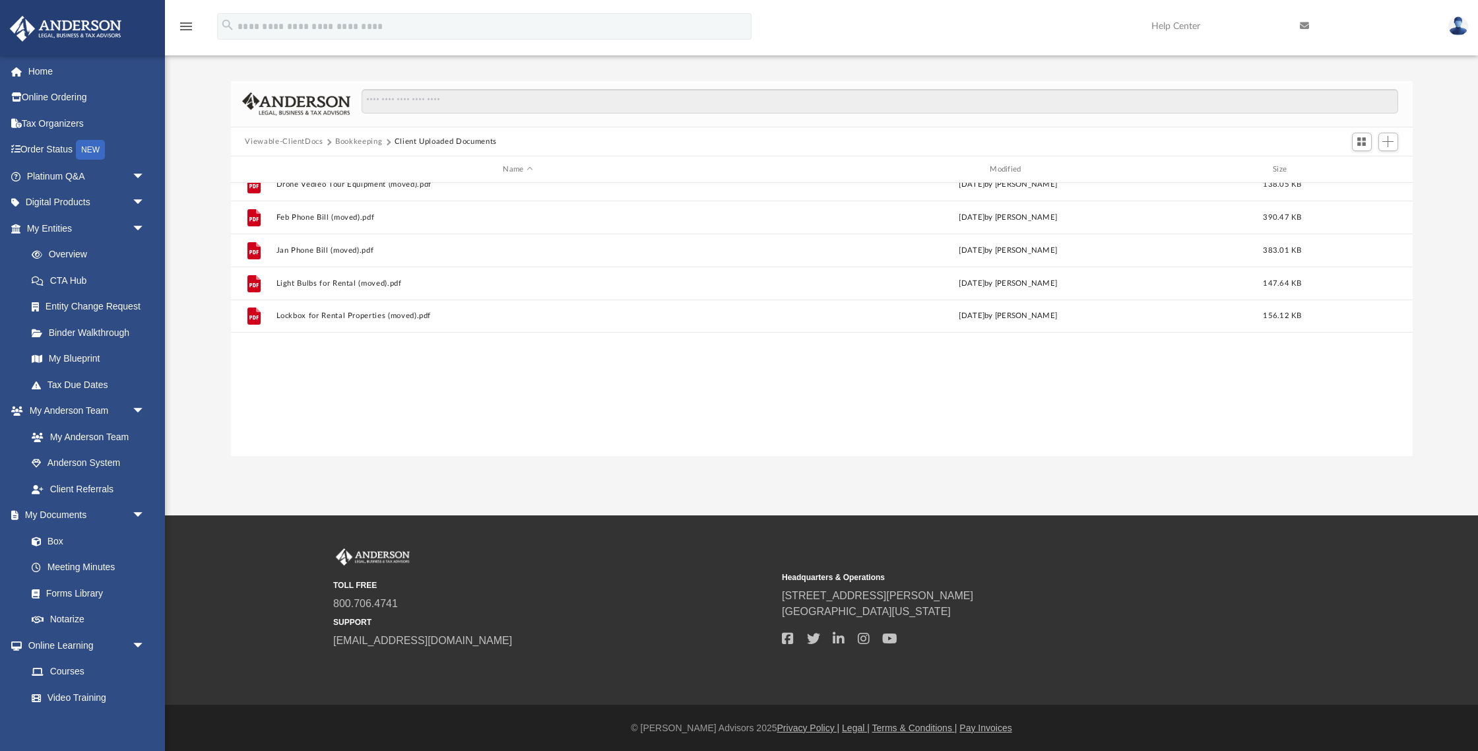
scroll to position [0, 0]
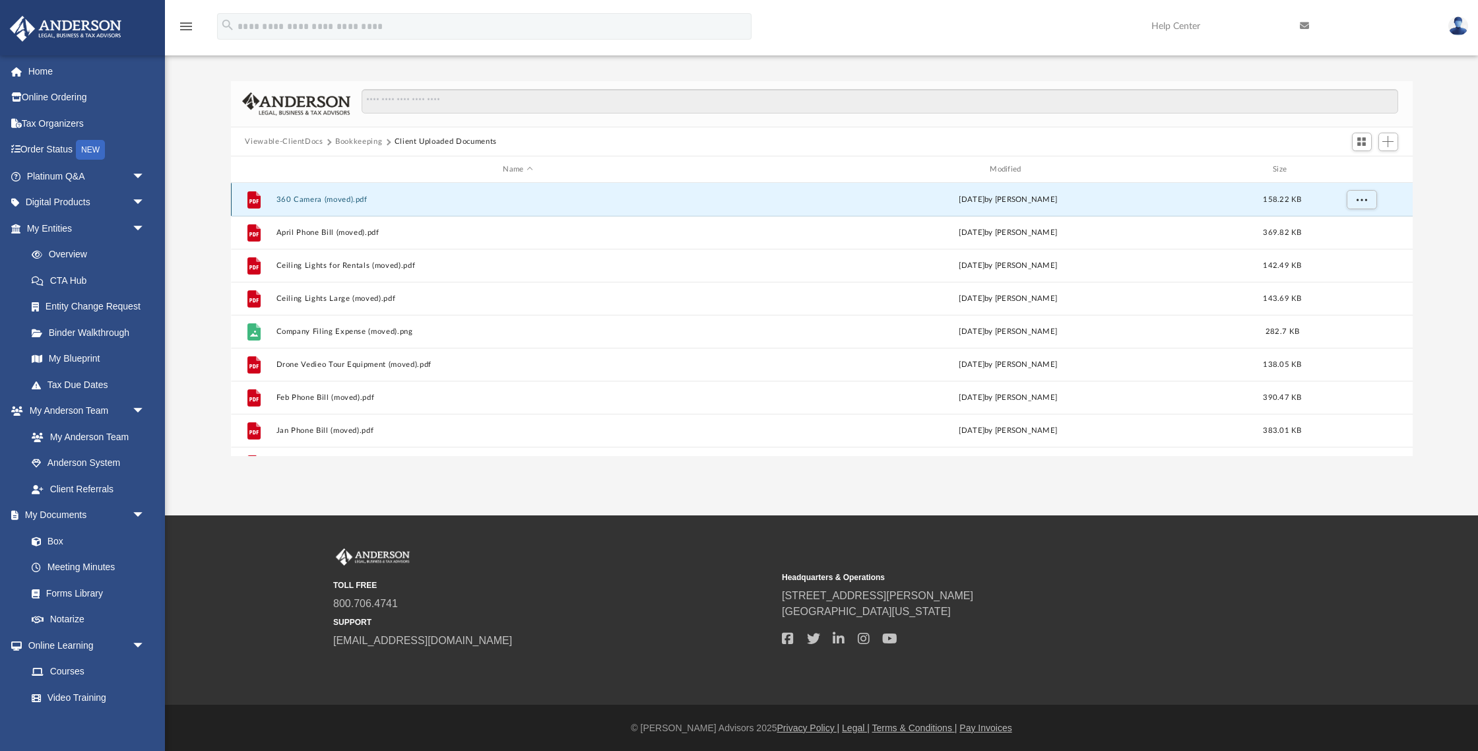
click at [308, 195] on button "360 Camera (moved).pdf" at bounding box center [518, 199] width 484 height 9
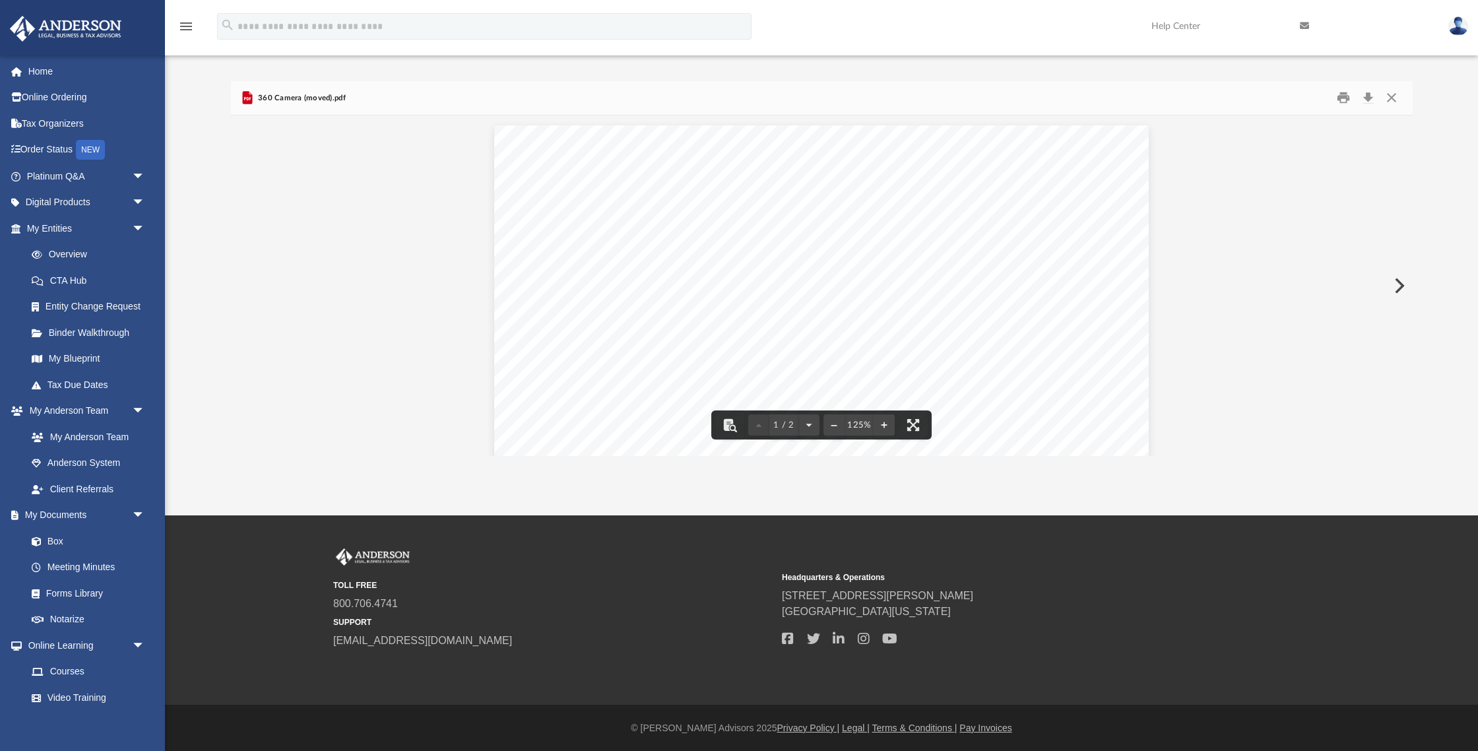
click at [1322, 282] on button "Preview" at bounding box center [1398, 285] width 29 height 37
click at [1322, 286] on button "Preview" at bounding box center [1398, 285] width 29 height 37
click at [252, 284] on button "Preview" at bounding box center [245, 285] width 29 height 37
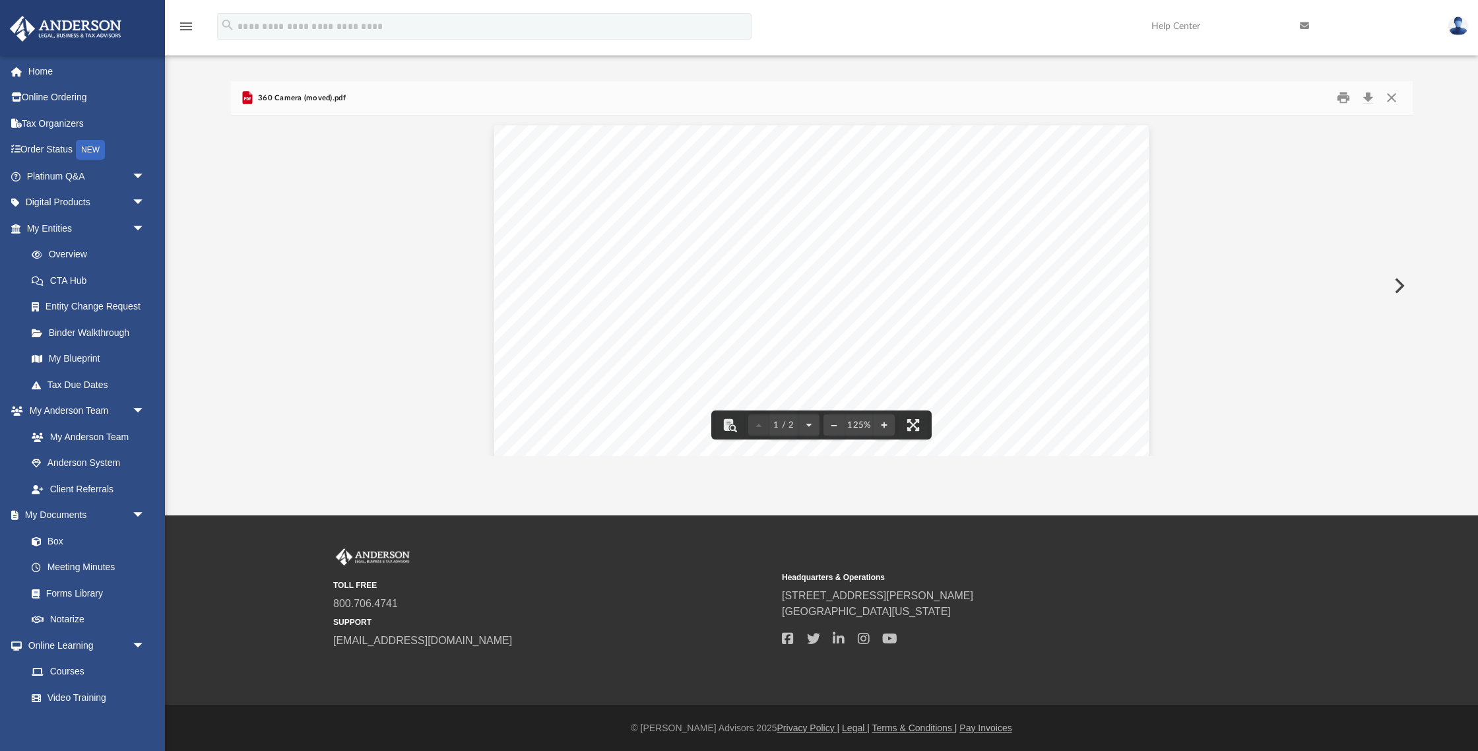
click at [1322, 284] on button "Preview" at bounding box center [1398, 285] width 29 height 37
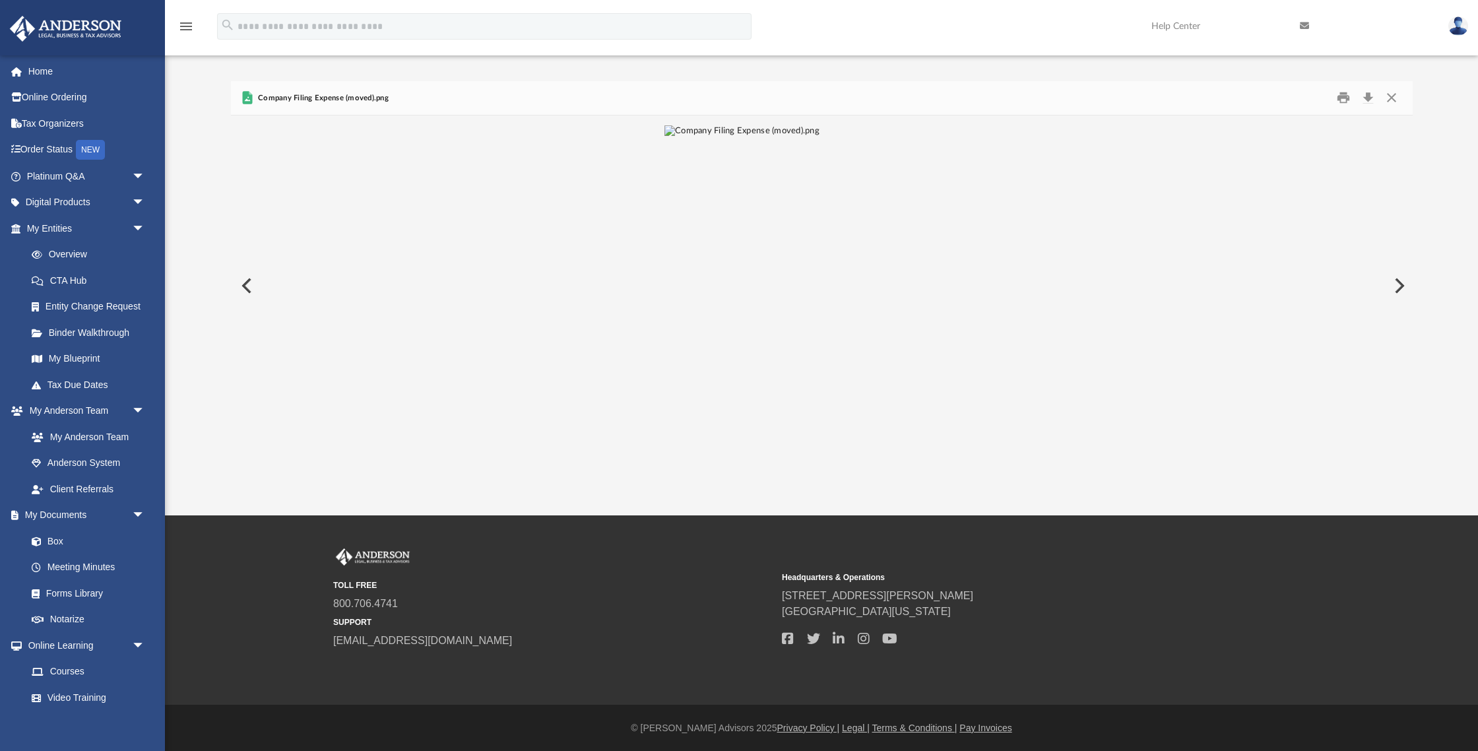
click at [1322, 286] on button "Preview" at bounding box center [1398, 285] width 29 height 37
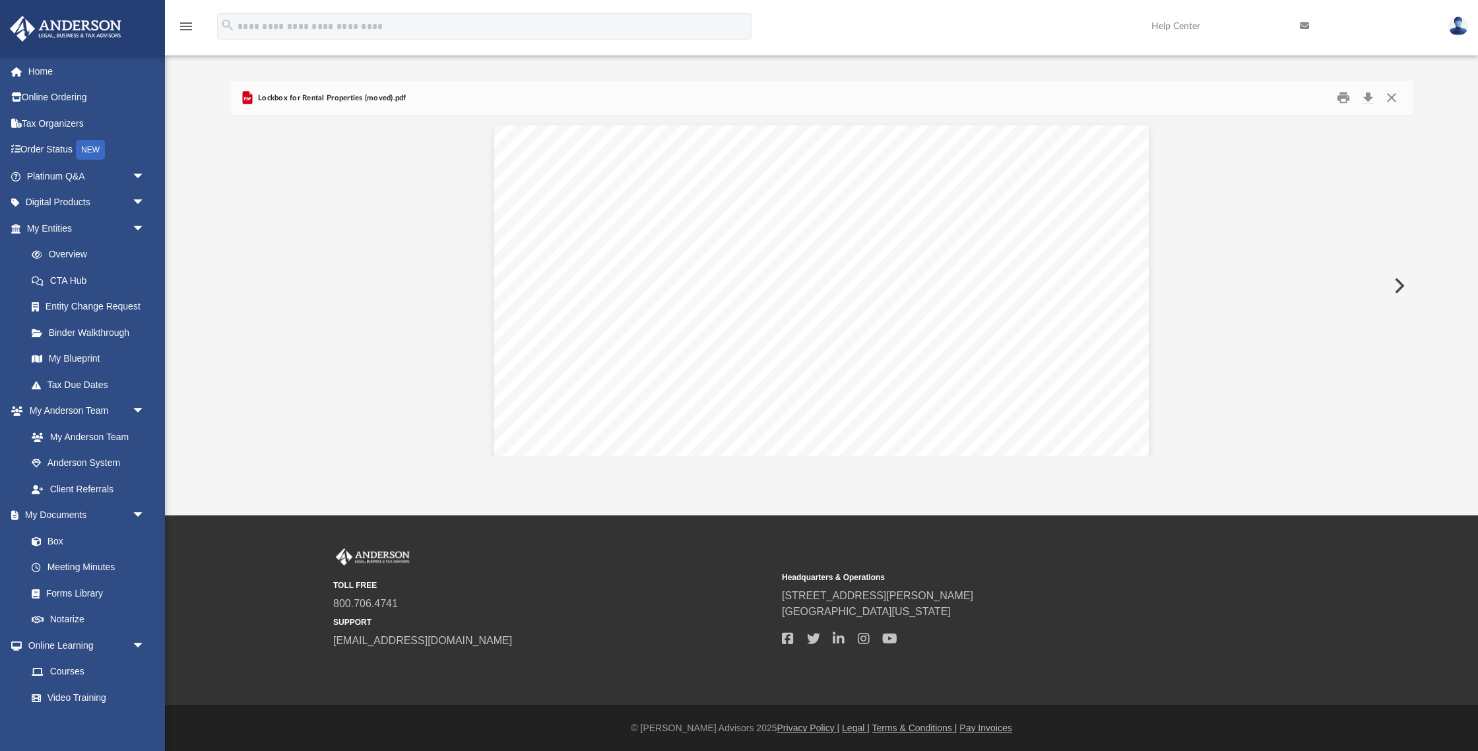
click at [1322, 286] on button "Preview" at bounding box center [1398, 285] width 29 height 37
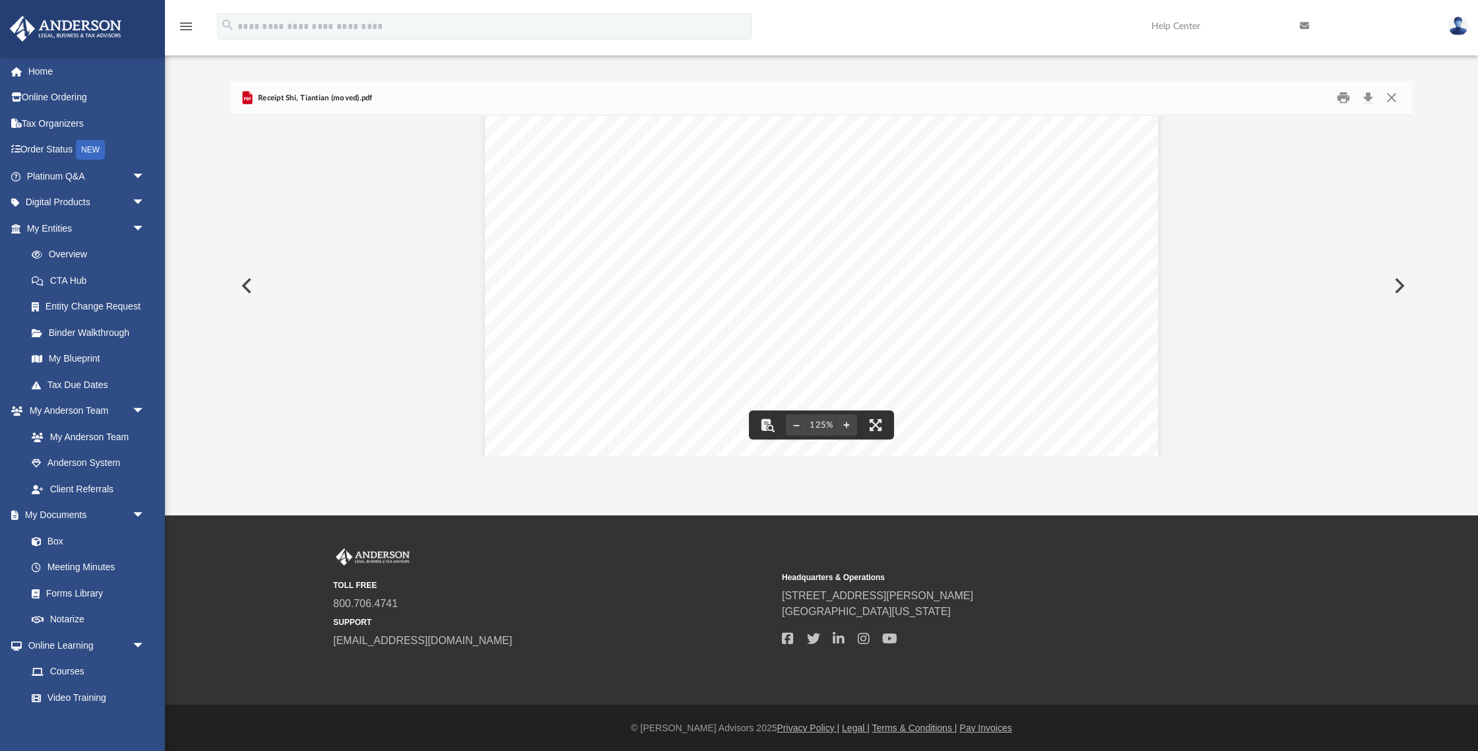
scroll to position [309, 0]
click at [1322, 286] on button "Preview" at bounding box center [1398, 285] width 29 height 37
click at [253, 288] on button "Preview" at bounding box center [245, 285] width 29 height 37
click at [1322, 288] on button "Preview" at bounding box center [1398, 285] width 29 height 37
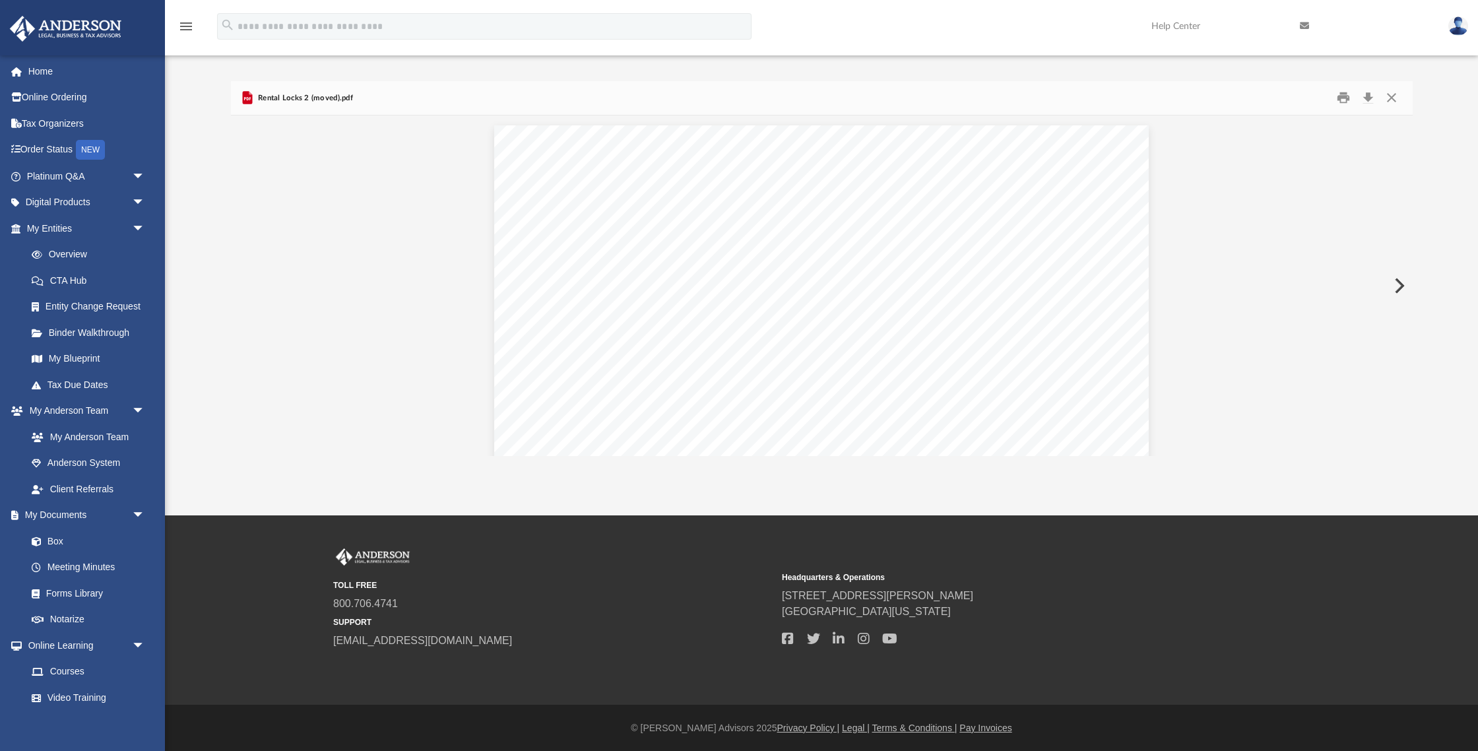
click at [1322, 288] on button "Preview" at bounding box center [1398, 285] width 29 height 37
click at [845, 317] on img "File preview" at bounding box center [773, 285] width 143 height 321
click at [899, 127] on img "File preview" at bounding box center [822, 121] width 288 height 12
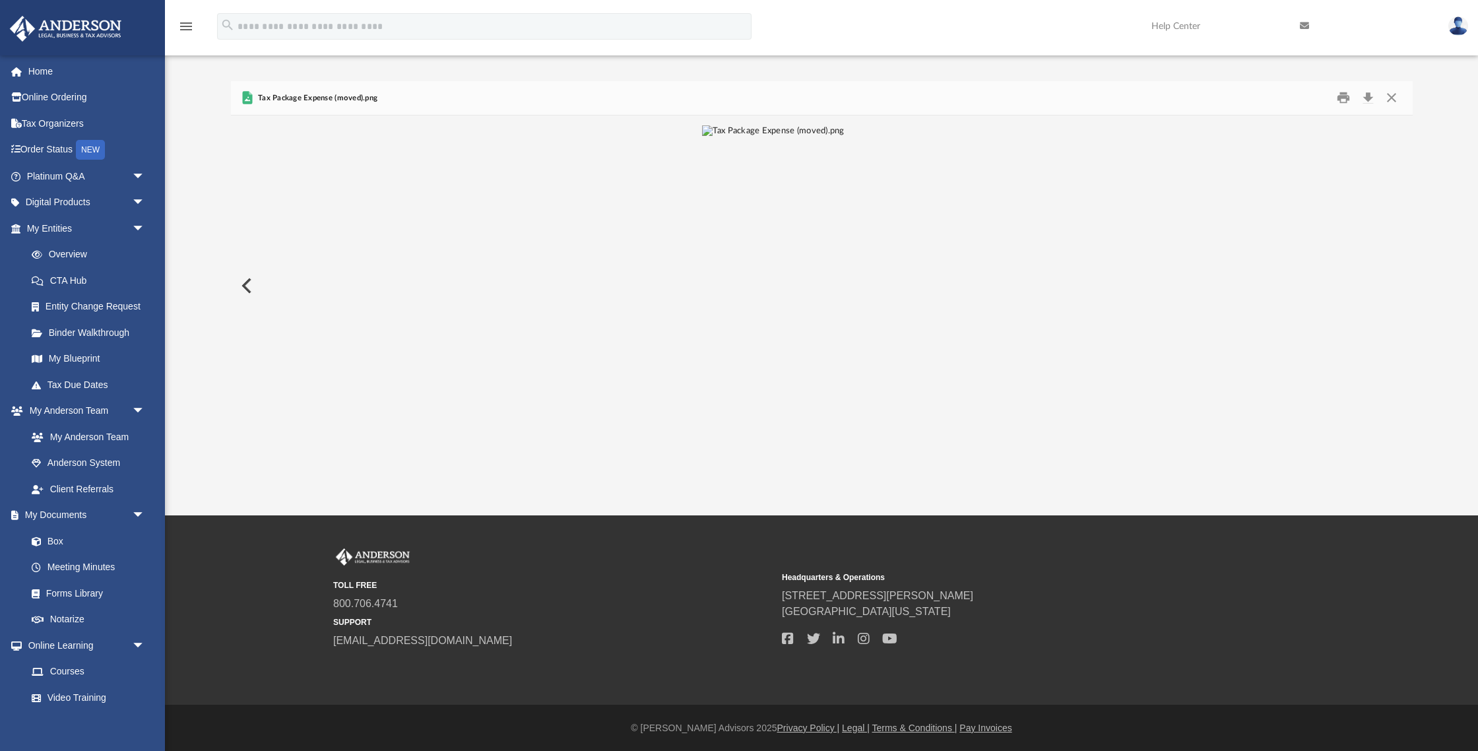
click at [845, 317] on img "File preview" at bounding box center [773, 285] width 143 height 321
click at [1322, 96] on button "Close" at bounding box center [1392, 98] width 24 height 20
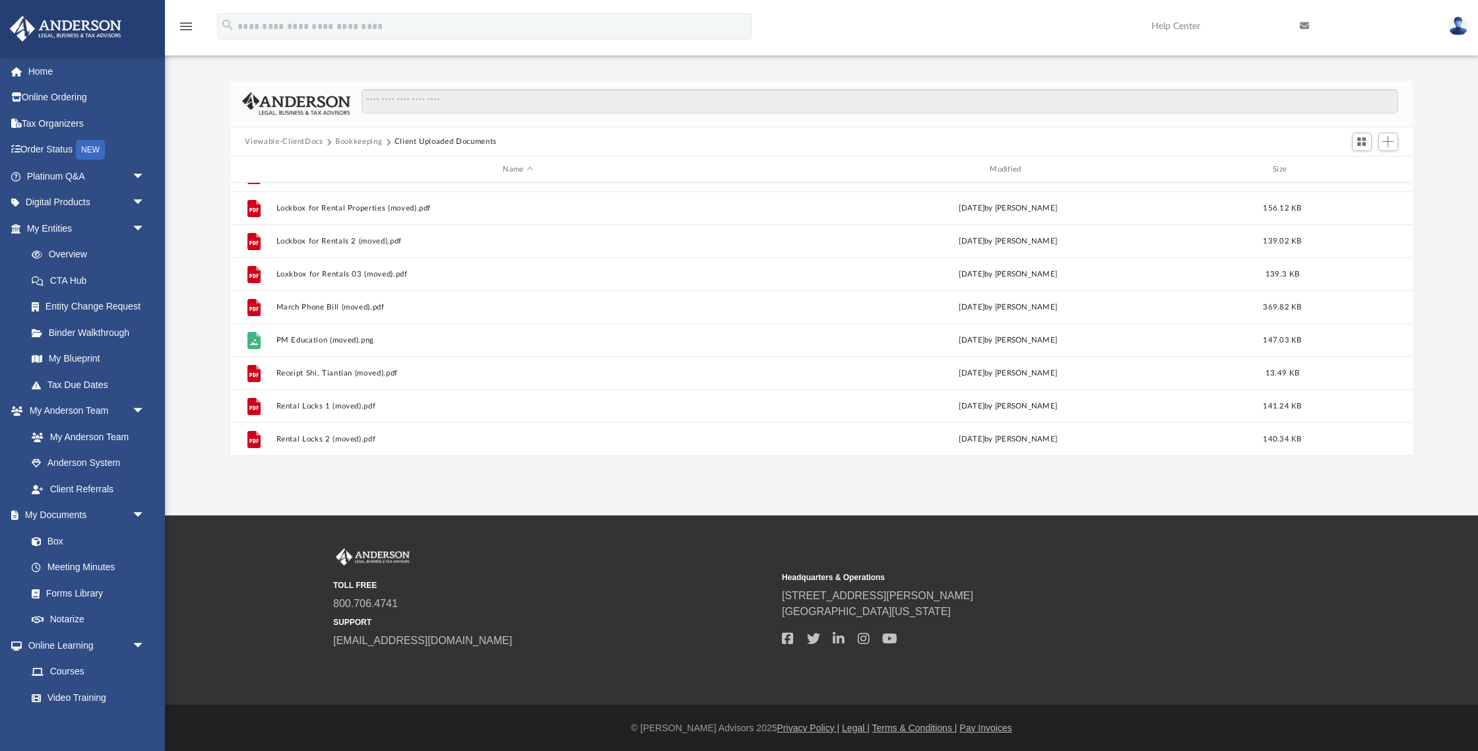
scroll to position [320, 0]
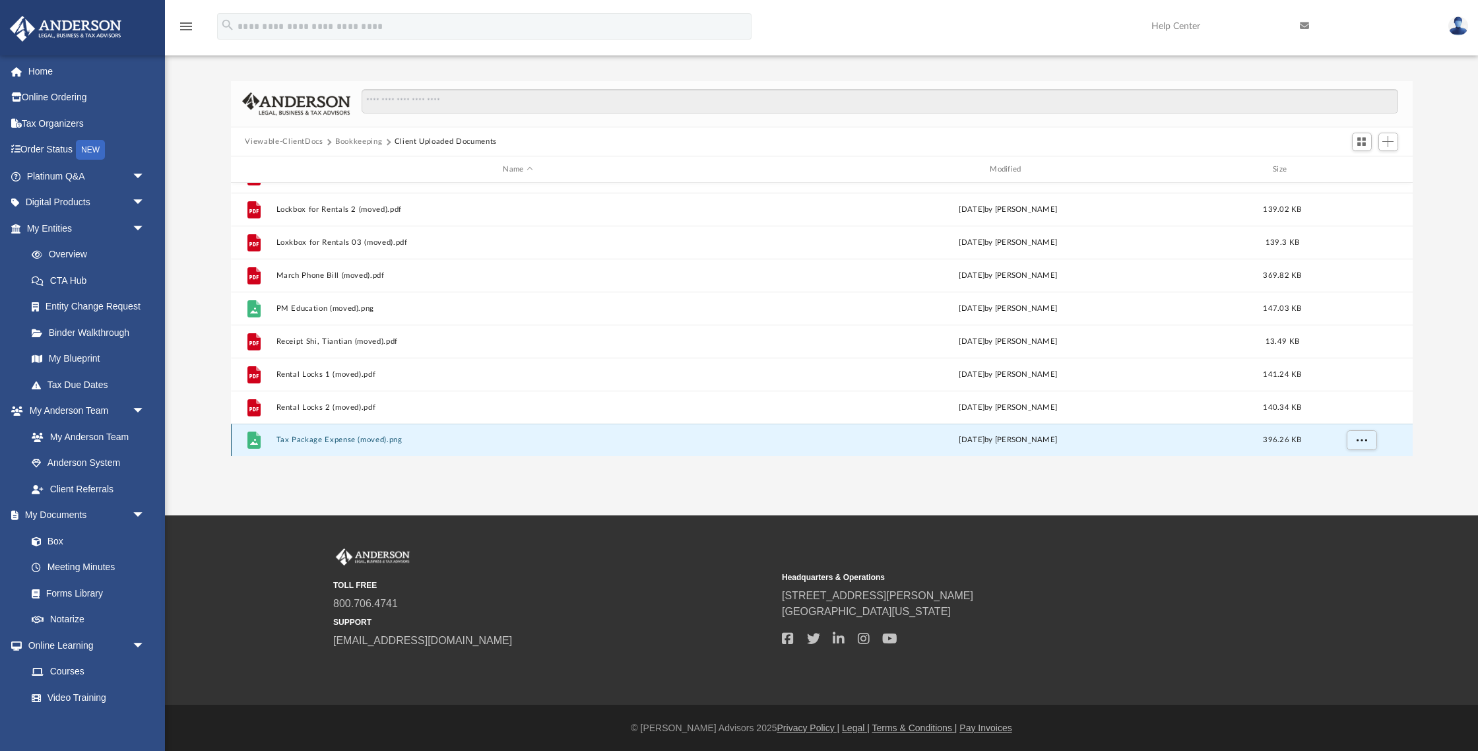
click at [382, 441] on button "Tax Package Expense (moved).png" at bounding box center [518, 440] width 484 height 9
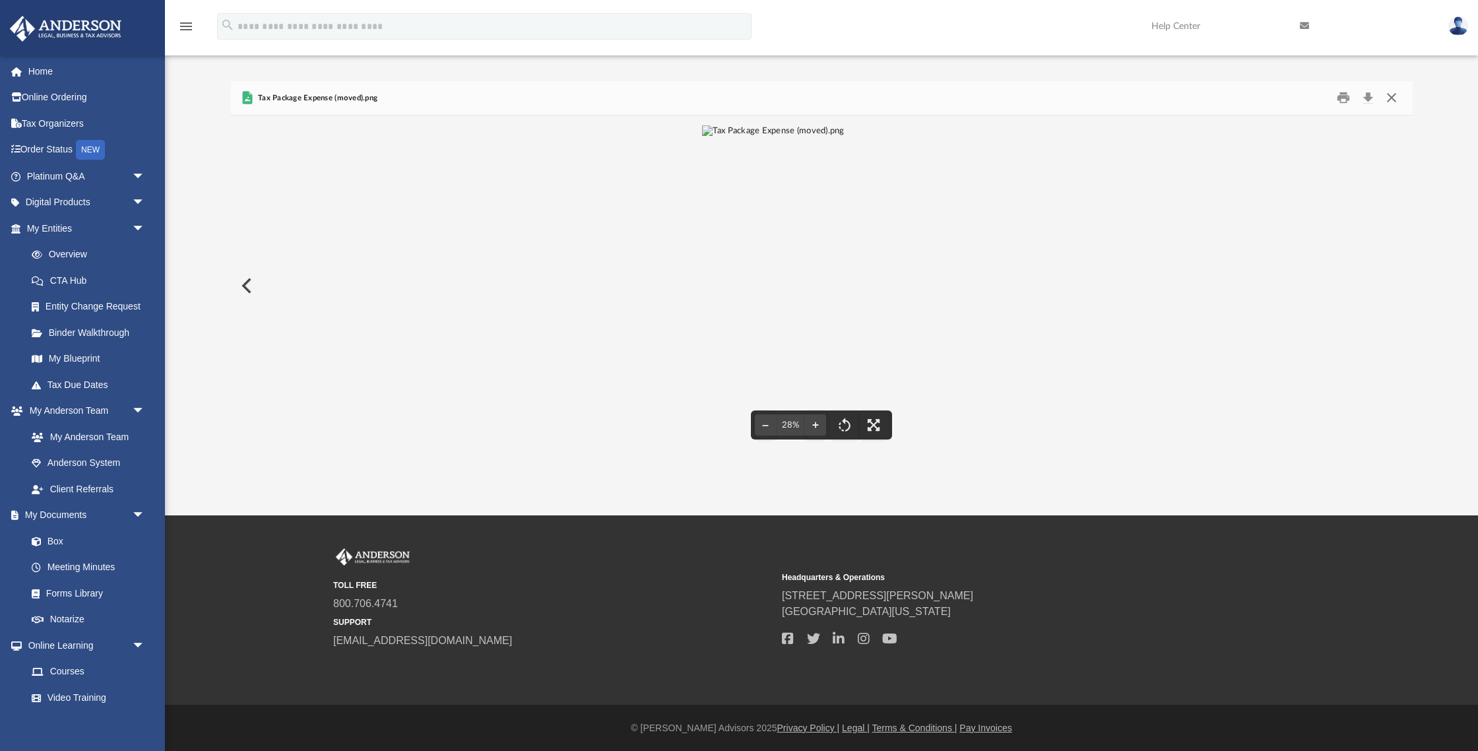
click at [1322, 99] on button "Close" at bounding box center [1392, 98] width 24 height 20
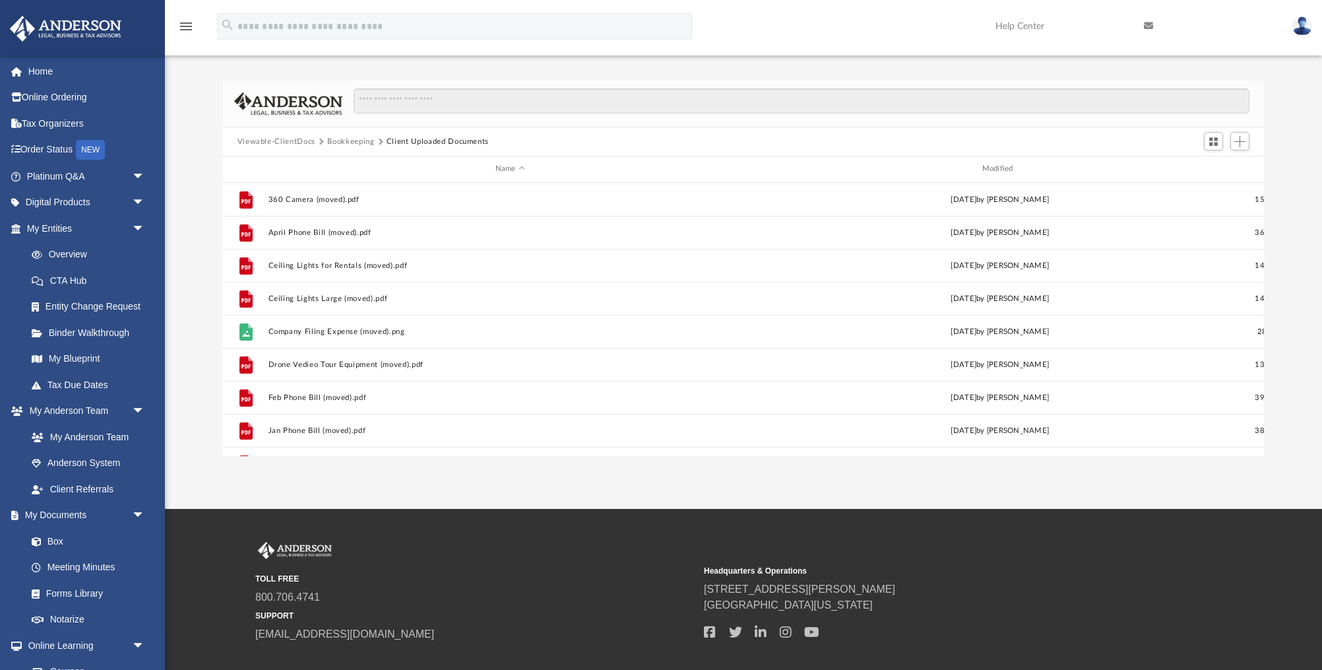
scroll to position [1, 1]
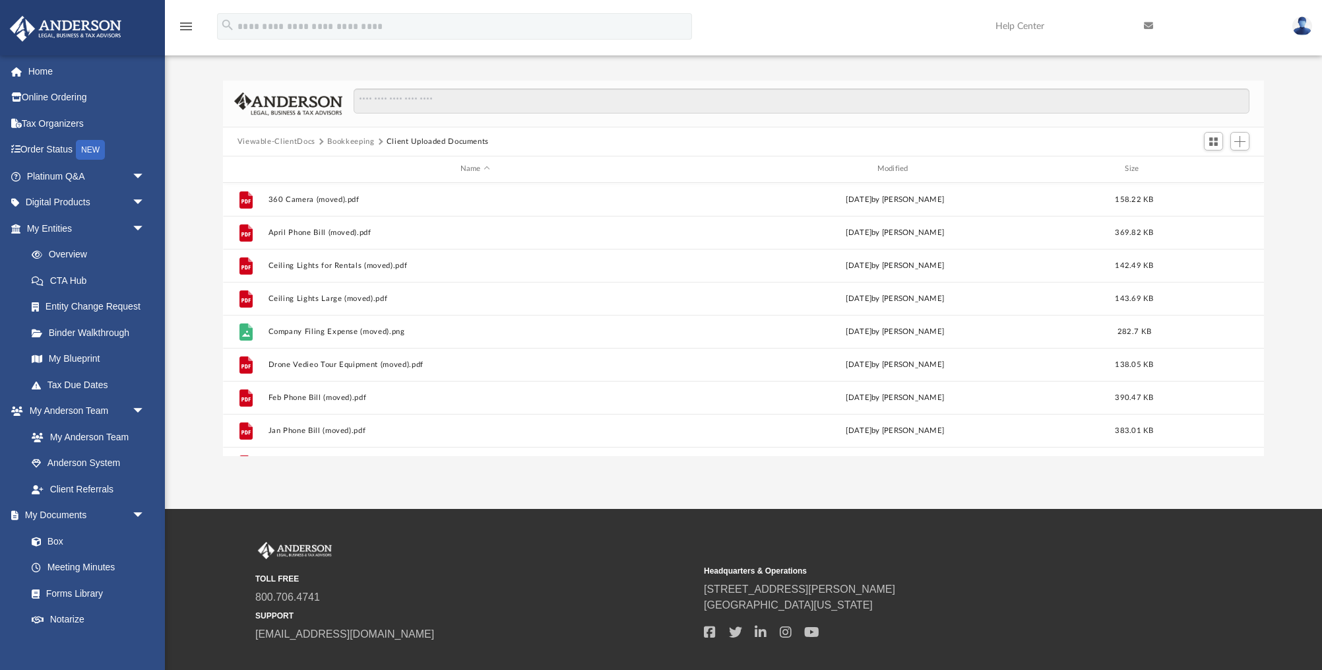
click at [262, 143] on button "Viewable-ClientDocs" at bounding box center [277, 142] width 78 height 12
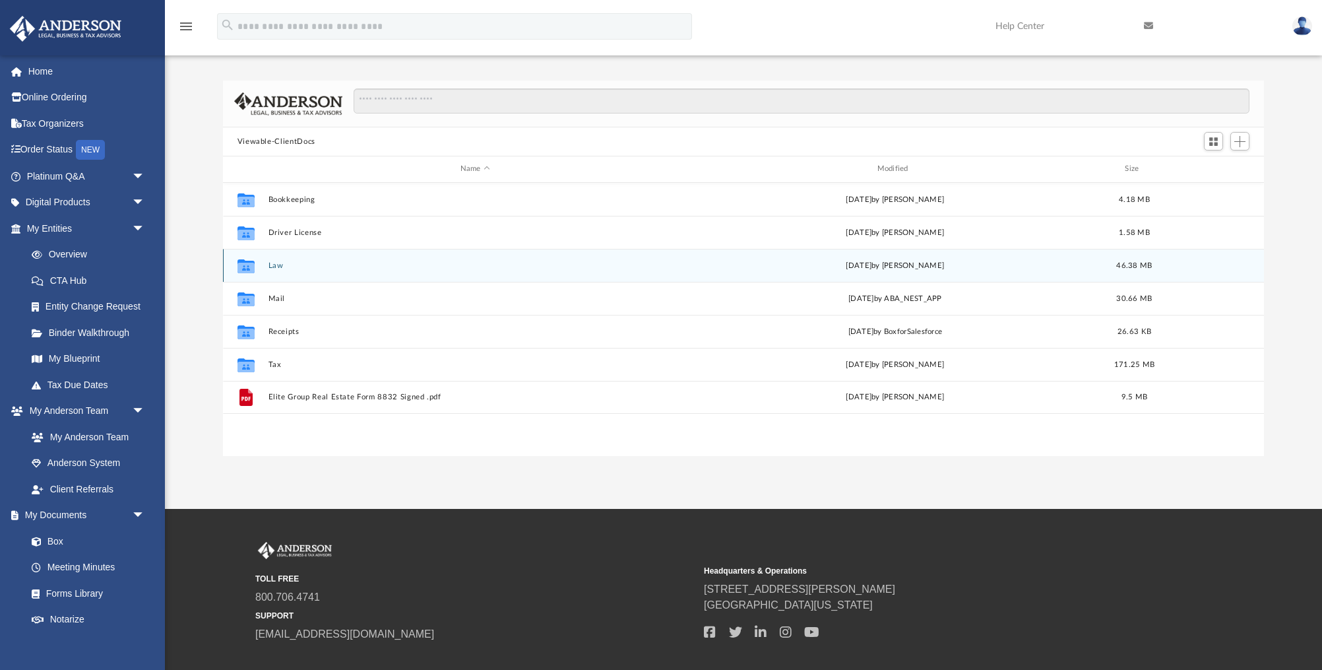
click at [295, 273] on div "Collaborated Folder Law [DATE] by [PERSON_NAME] 46.38 MB" at bounding box center [744, 265] width 1042 height 33
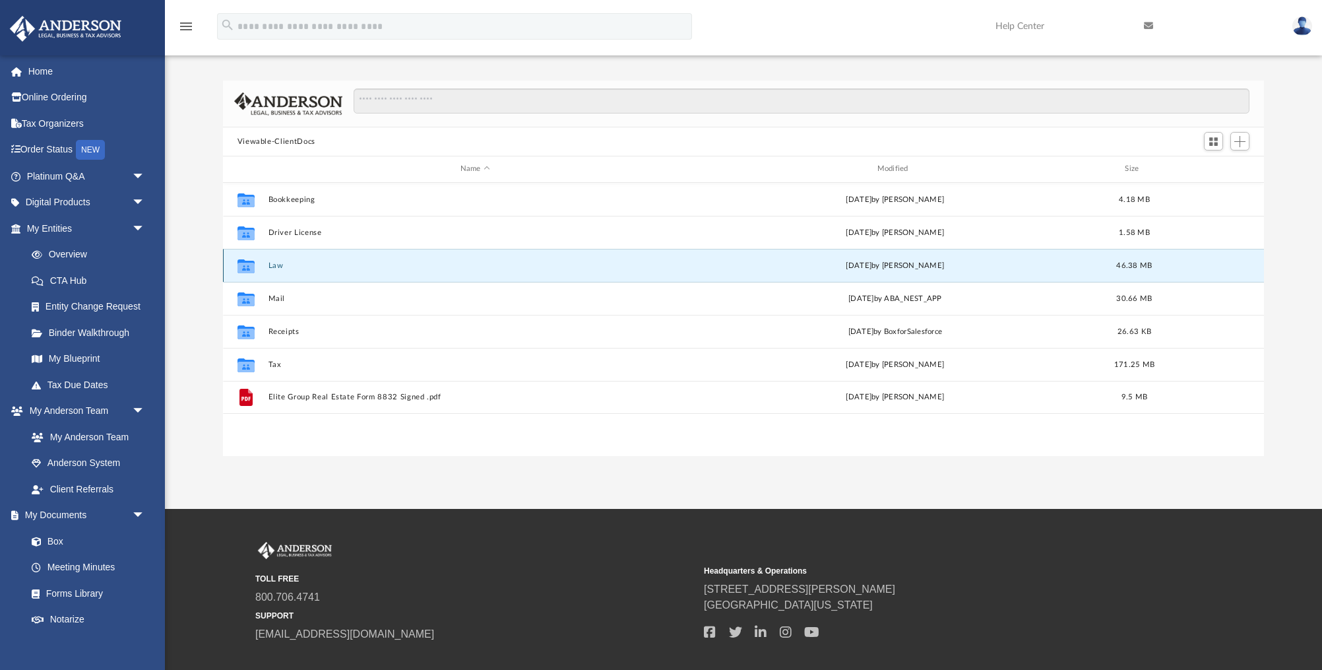
click at [253, 265] on icon "grid" at bounding box center [245, 267] width 17 height 11
drag, startPoint x: 253, startPoint y: 265, endPoint x: 264, endPoint y: 263, distance: 10.7
click at [253, 265] on icon "grid" at bounding box center [245, 267] width 17 height 11
click at [273, 263] on button "Law" at bounding box center [475, 265] width 414 height 9
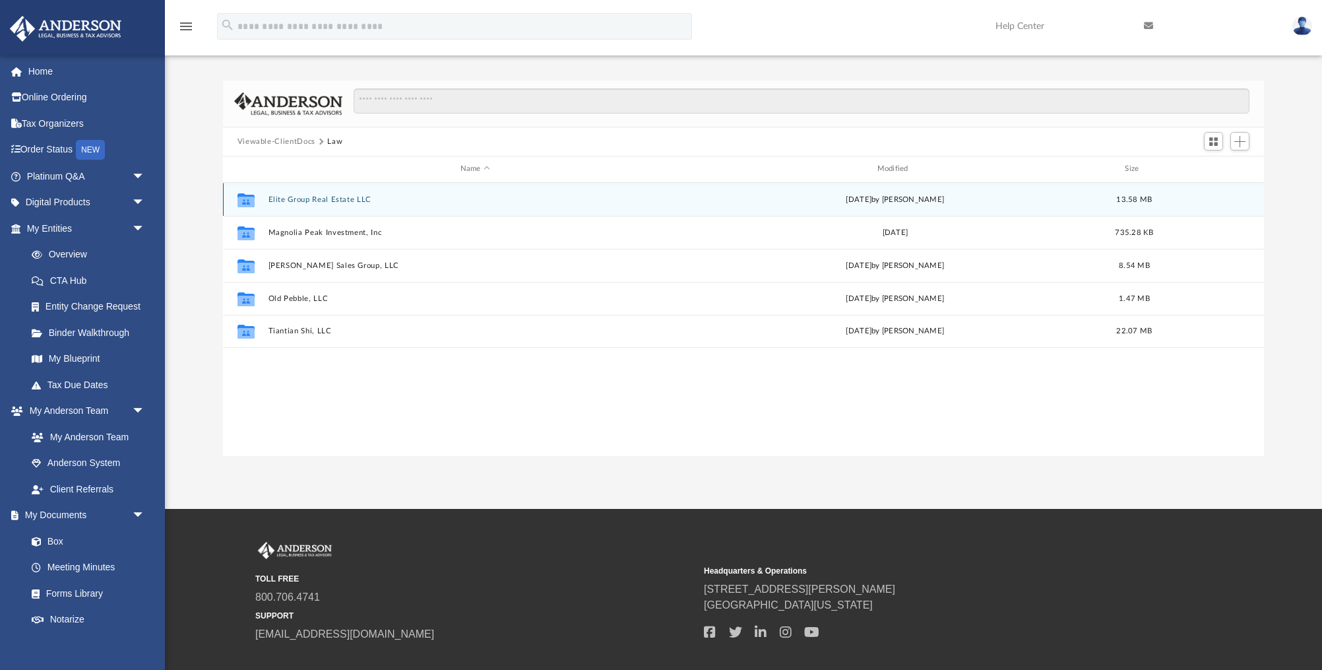
click at [333, 201] on button "Elite Group Real Estate LLC" at bounding box center [475, 199] width 414 height 9
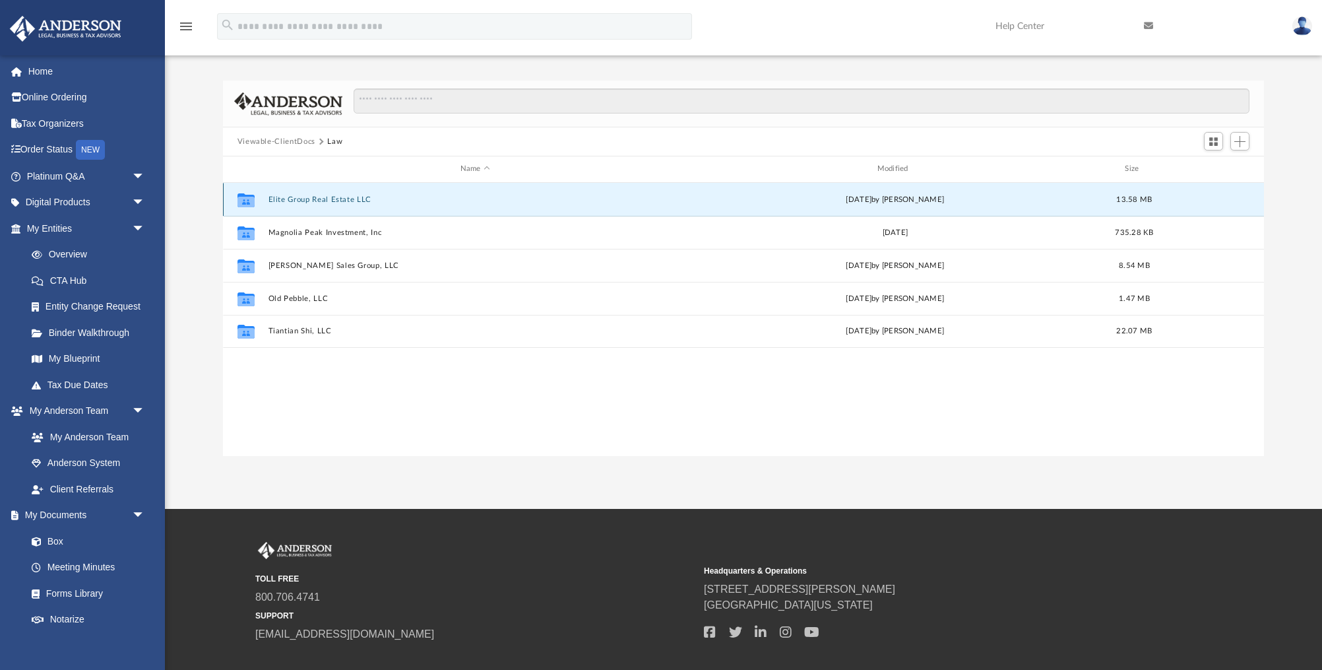
click at [333, 201] on button "Elite Group Real Estate LLC" at bounding box center [475, 199] width 414 height 9
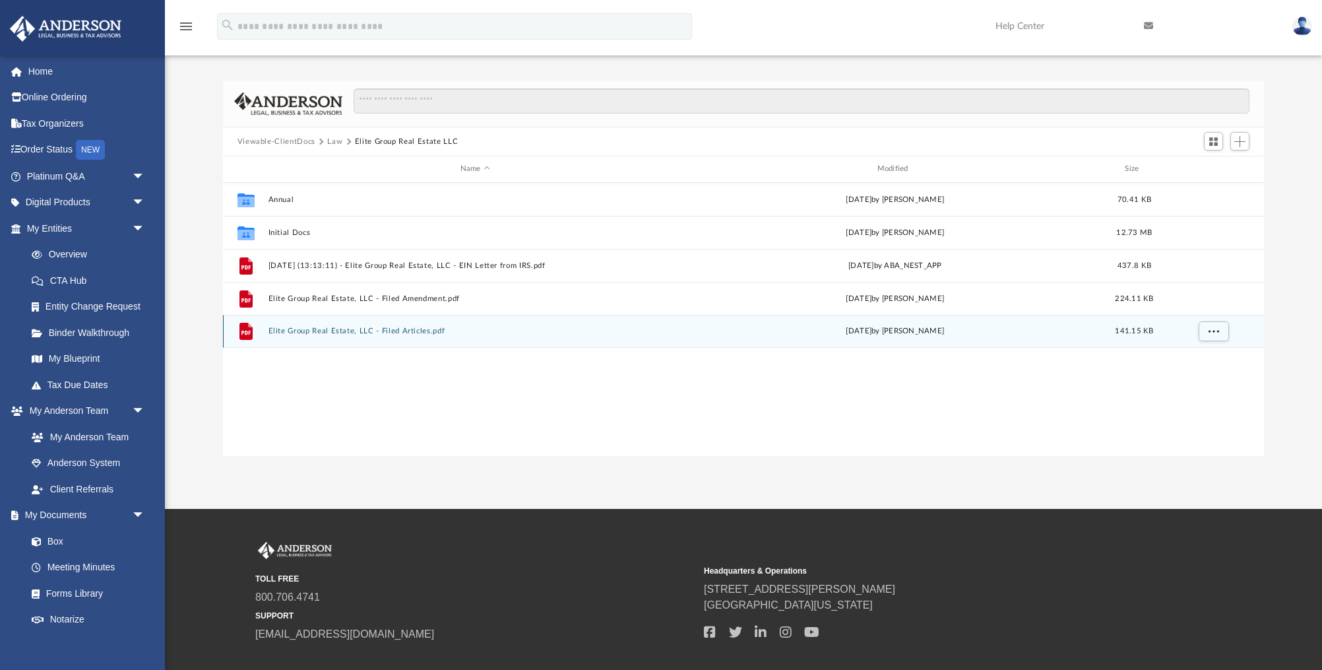
click at [328, 331] on button "Elite Group Real Estate, LLC - Filed Articles.pdf" at bounding box center [475, 331] width 414 height 9
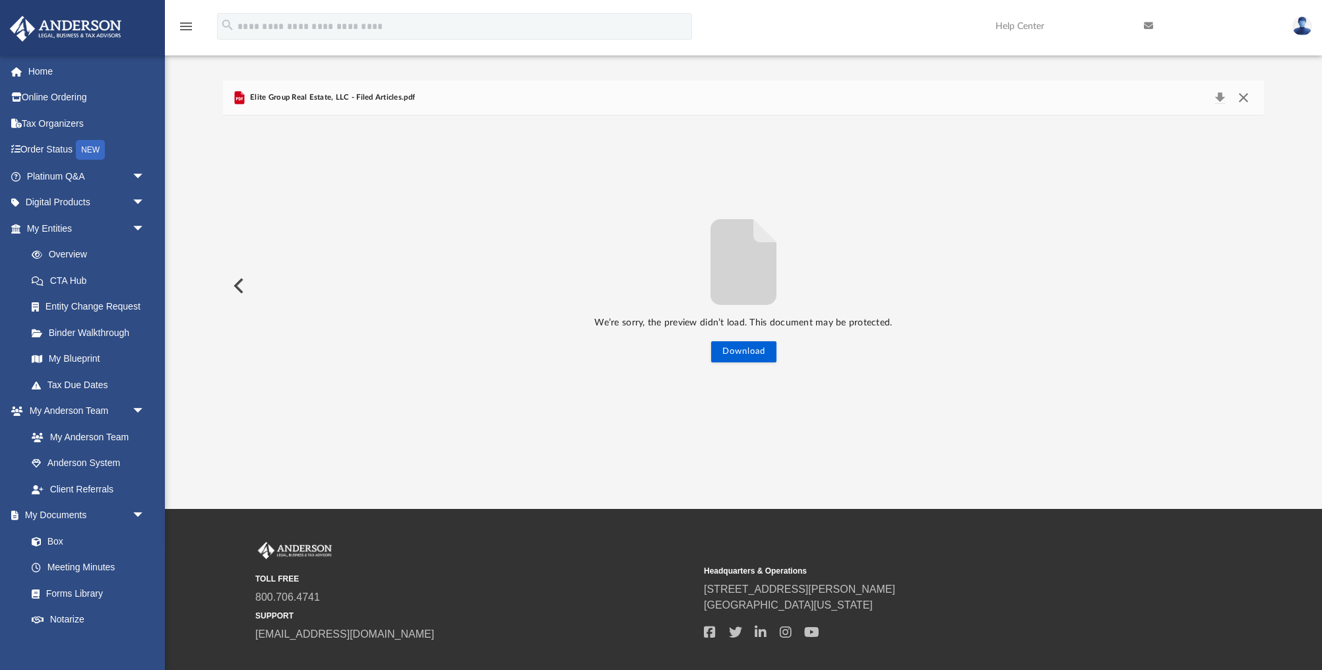
click at [1248, 98] on button "Close" at bounding box center [1244, 97] width 24 height 18
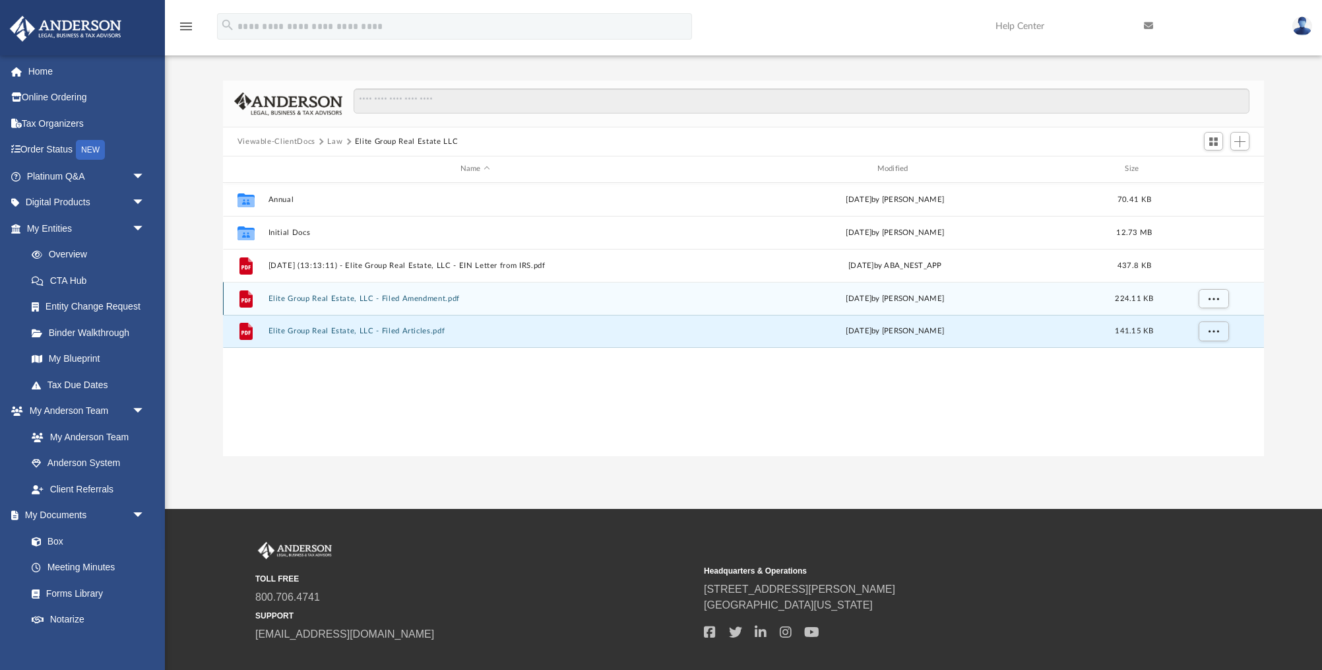
click at [396, 292] on div "File Elite Group Real Estate, LLC - Filed Amendment.pdf [DATE] by [PERSON_NAME]…" at bounding box center [744, 298] width 1042 height 33
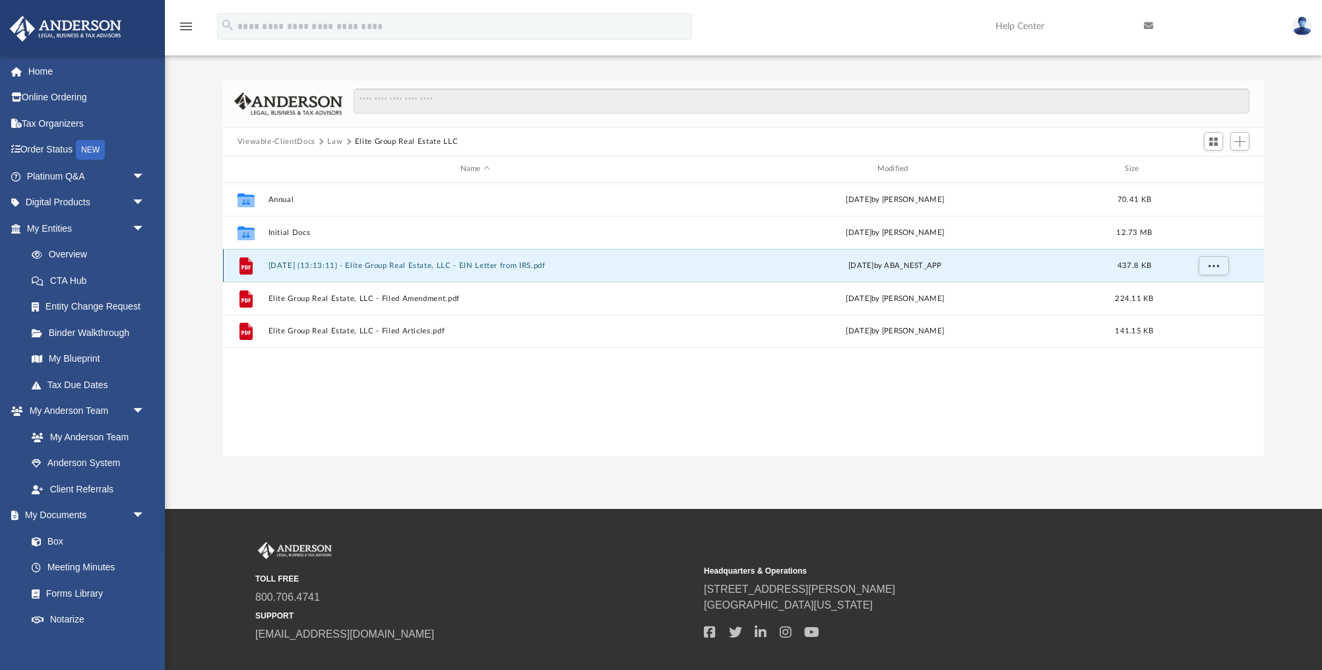
click at [408, 263] on button "[DATE] (13:13:11) - Elite Group Real Estate, LLC - EIN Letter from IRS.pdf" at bounding box center [475, 265] width 414 height 9
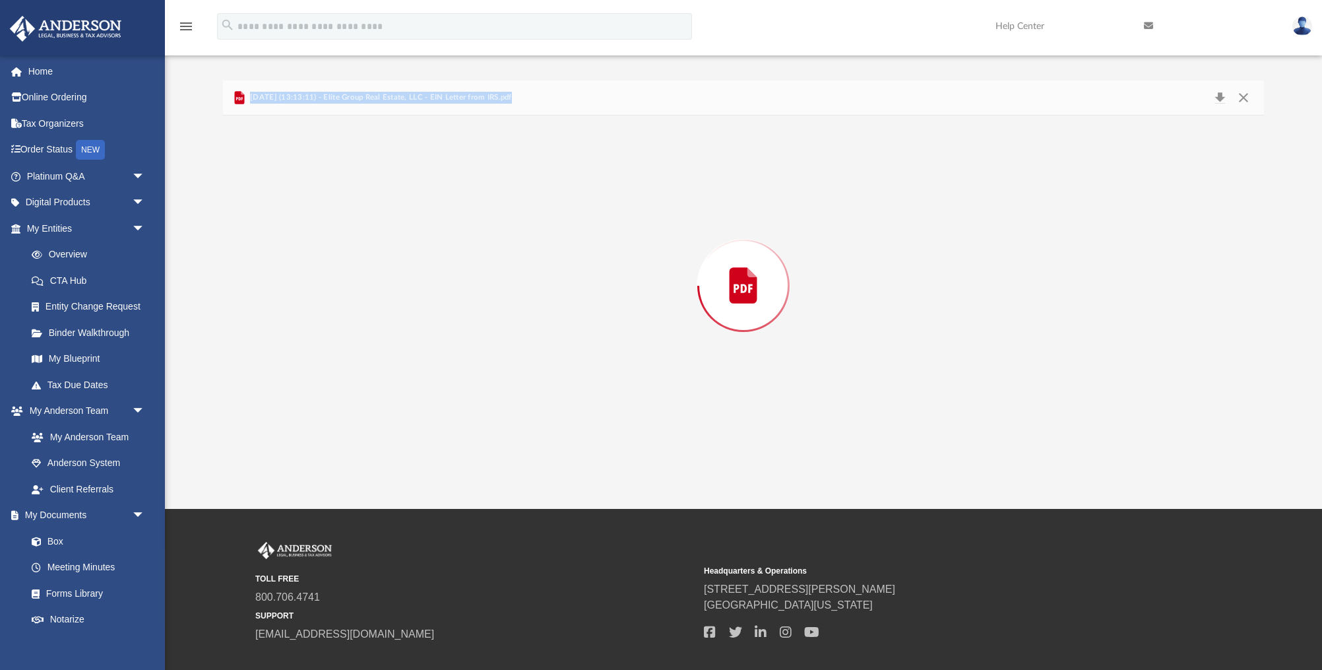
click at [408, 263] on div "Preview" at bounding box center [744, 285] width 1042 height 340
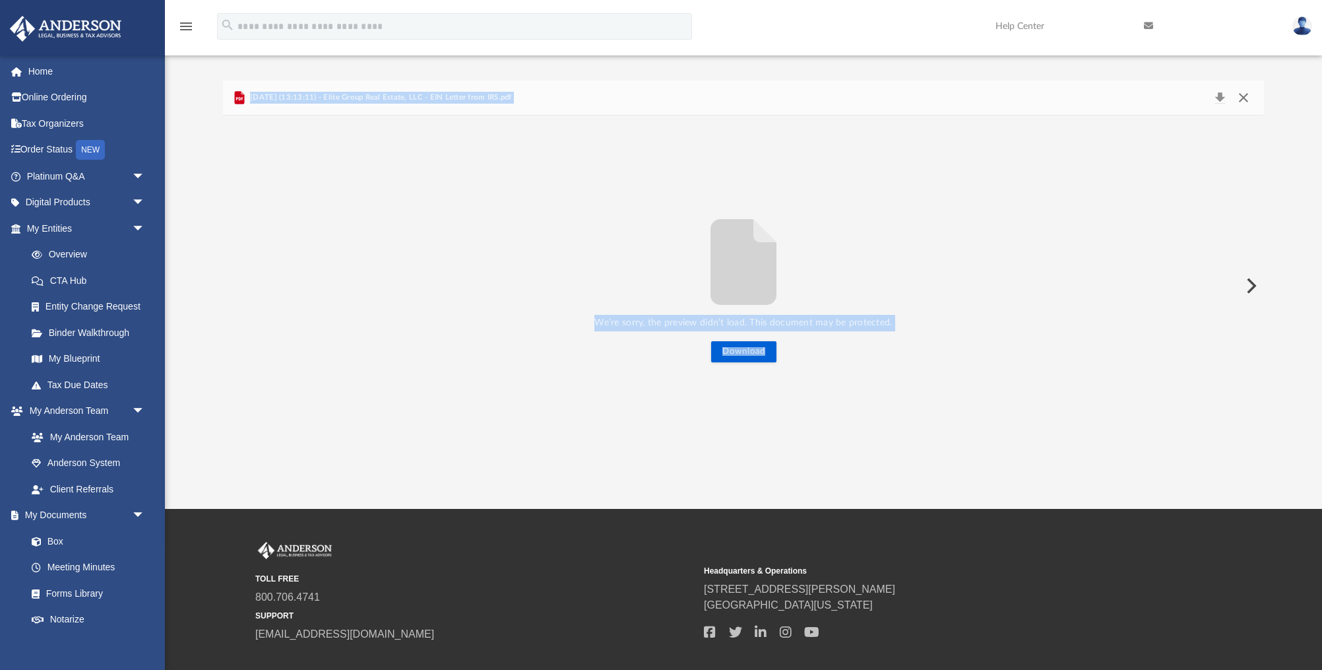
click at [1248, 97] on button "Close" at bounding box center [1244, 97] width 24 height 18
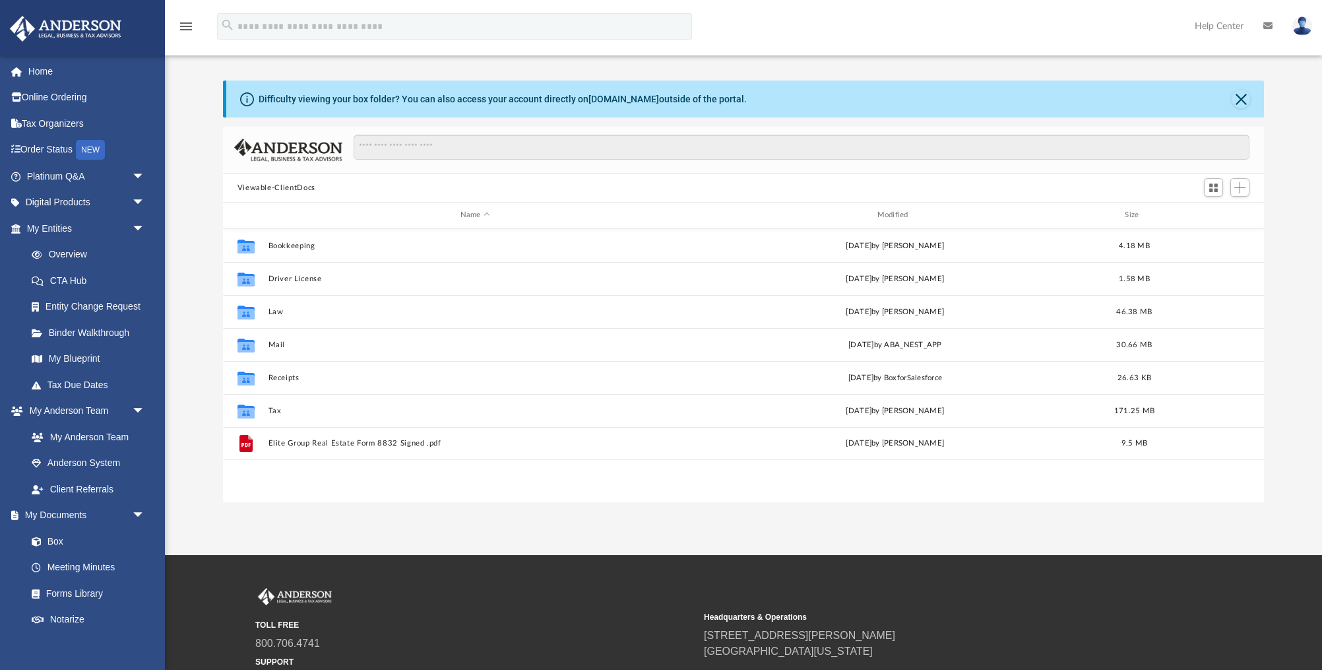
scroll to position [300, 1041]
